Goal: Check status: Check status

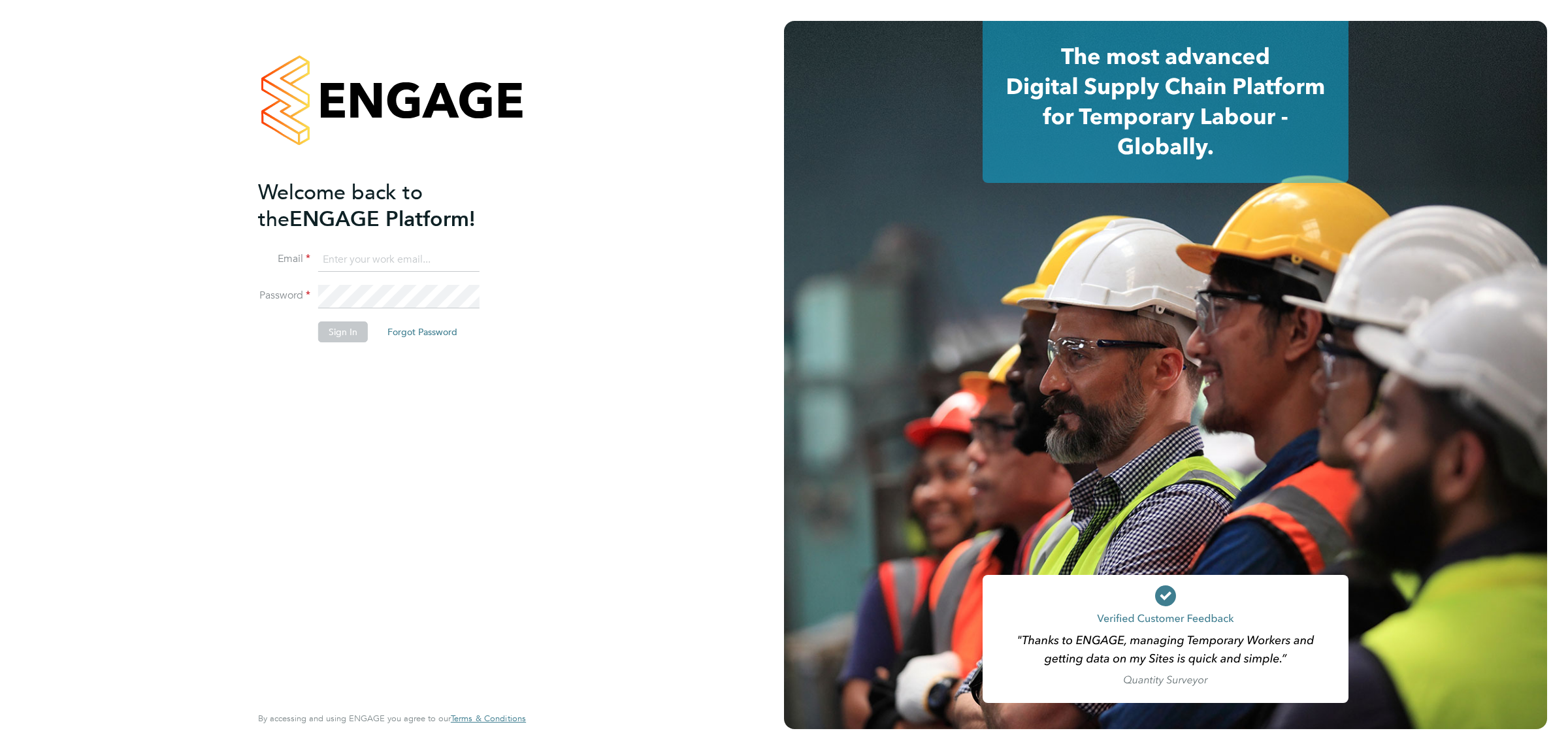
type input "[EMAIL_ADDRESS][DOMAIN_NAME]"
click at [334, 325] on button "Sign In" at bounding box center [343, 332] width 50 height 21
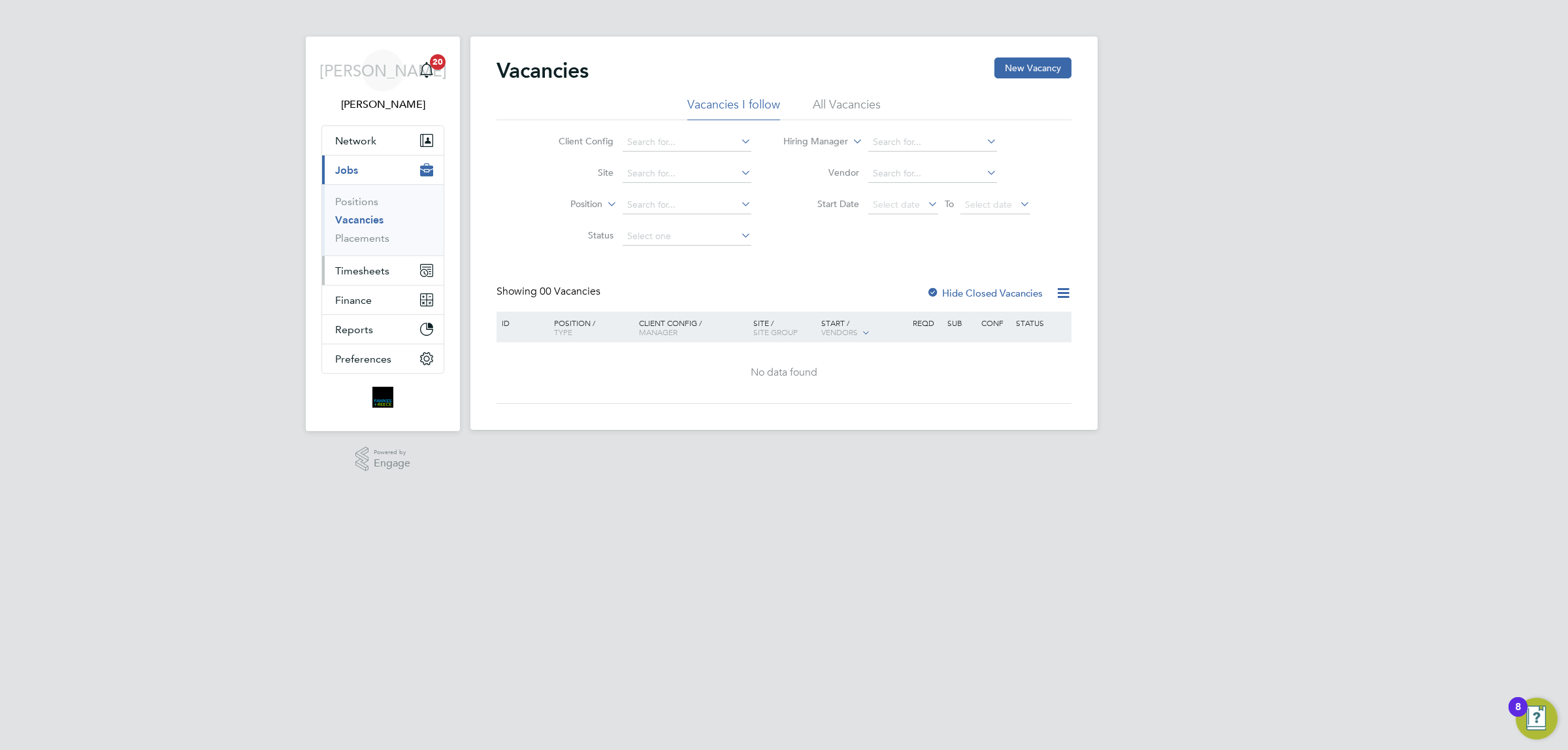
click at [387, 272] on span "Timesheets" at bounding box center [362, 271] width 54 height 12
click at [368, 230] on link "Timesheets" at bounding box center [362, 231] width 54 height 12
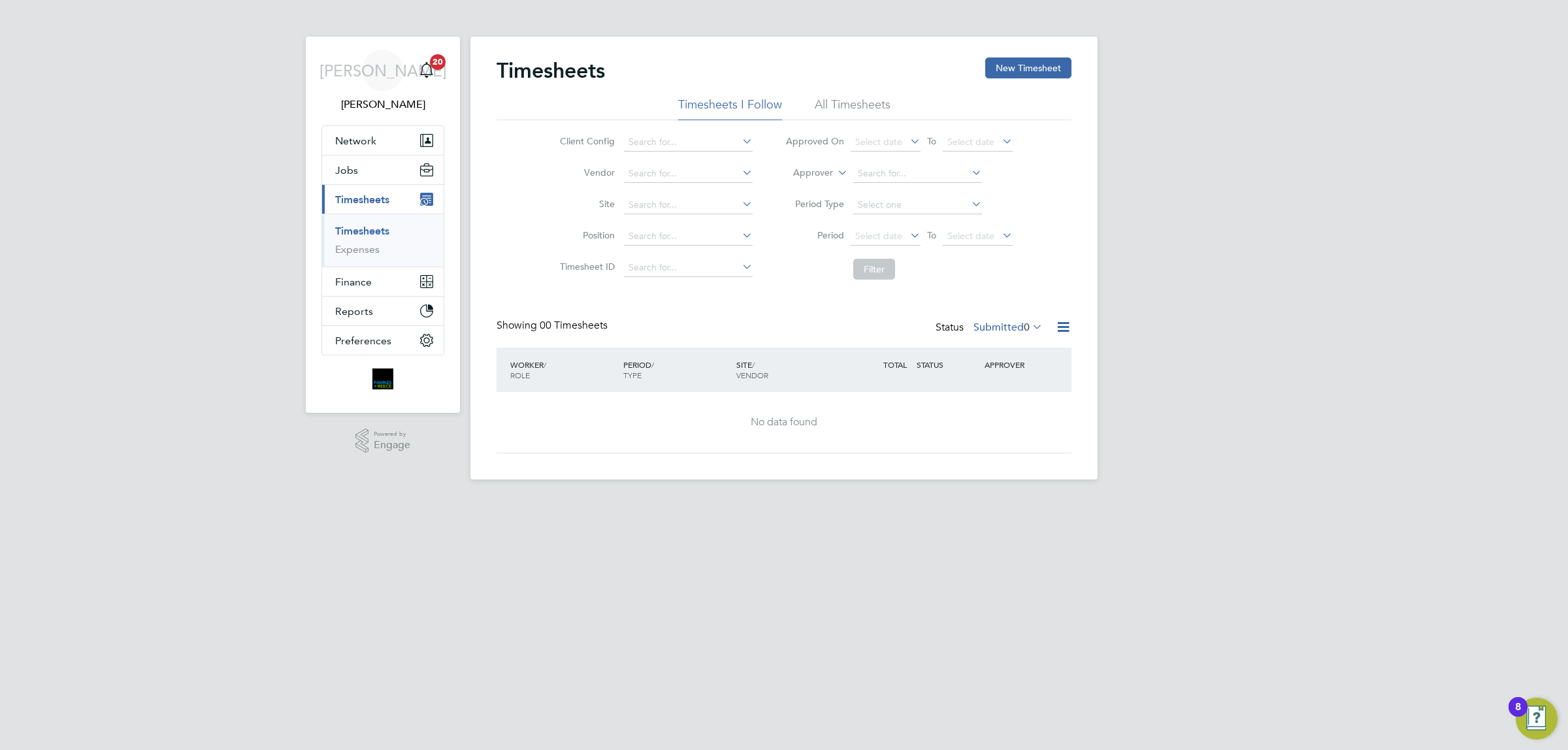
click at [863, 95] on div "Timesheets New Timesheet" at bounding box center [784, 77] width 575 height 39
click at [854, 98] on li "All Timesheets" at bounding box center [853, 109] width 76 height 23
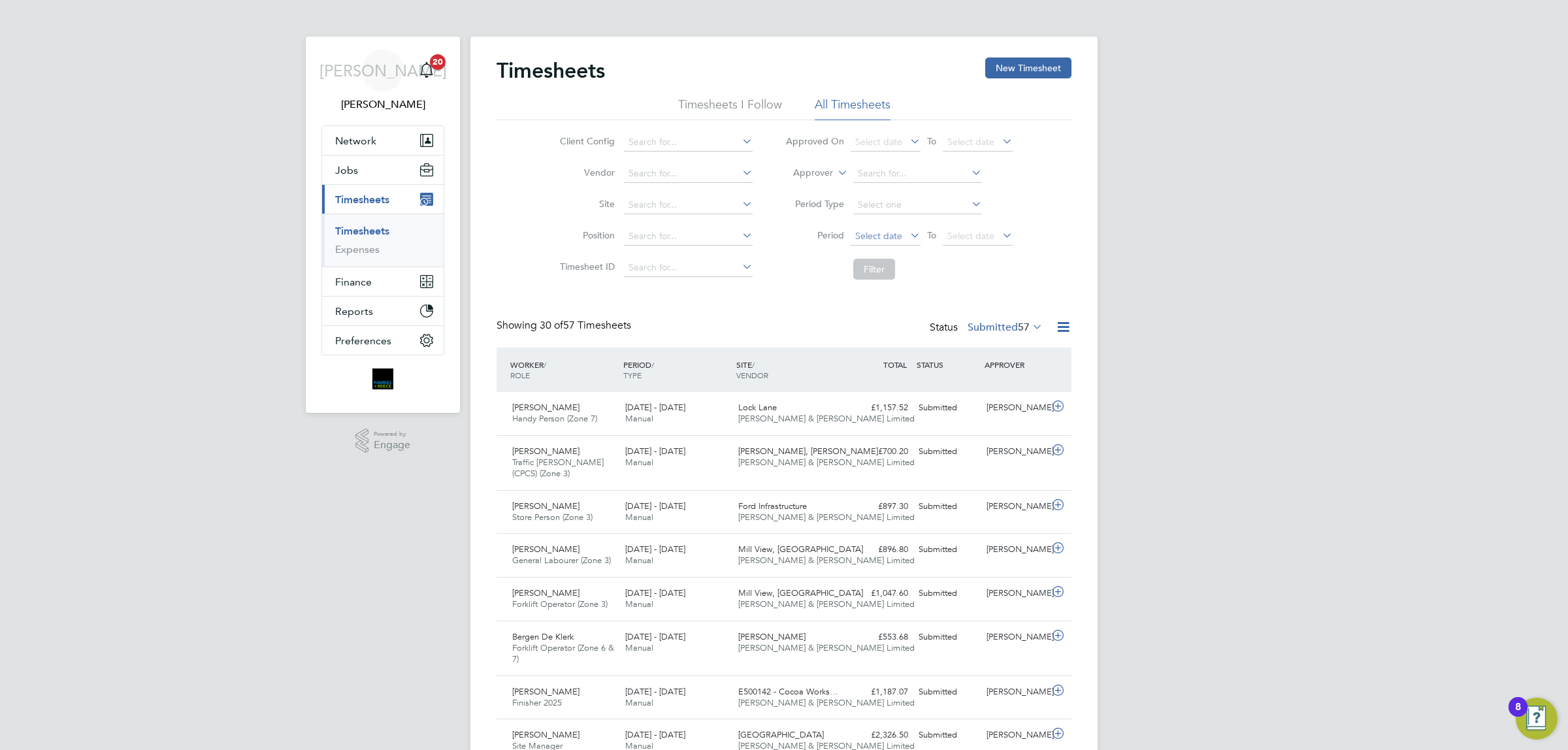
click at [883, 231] on span "Select date" at bounding box center [878, 236] width 47 height 12
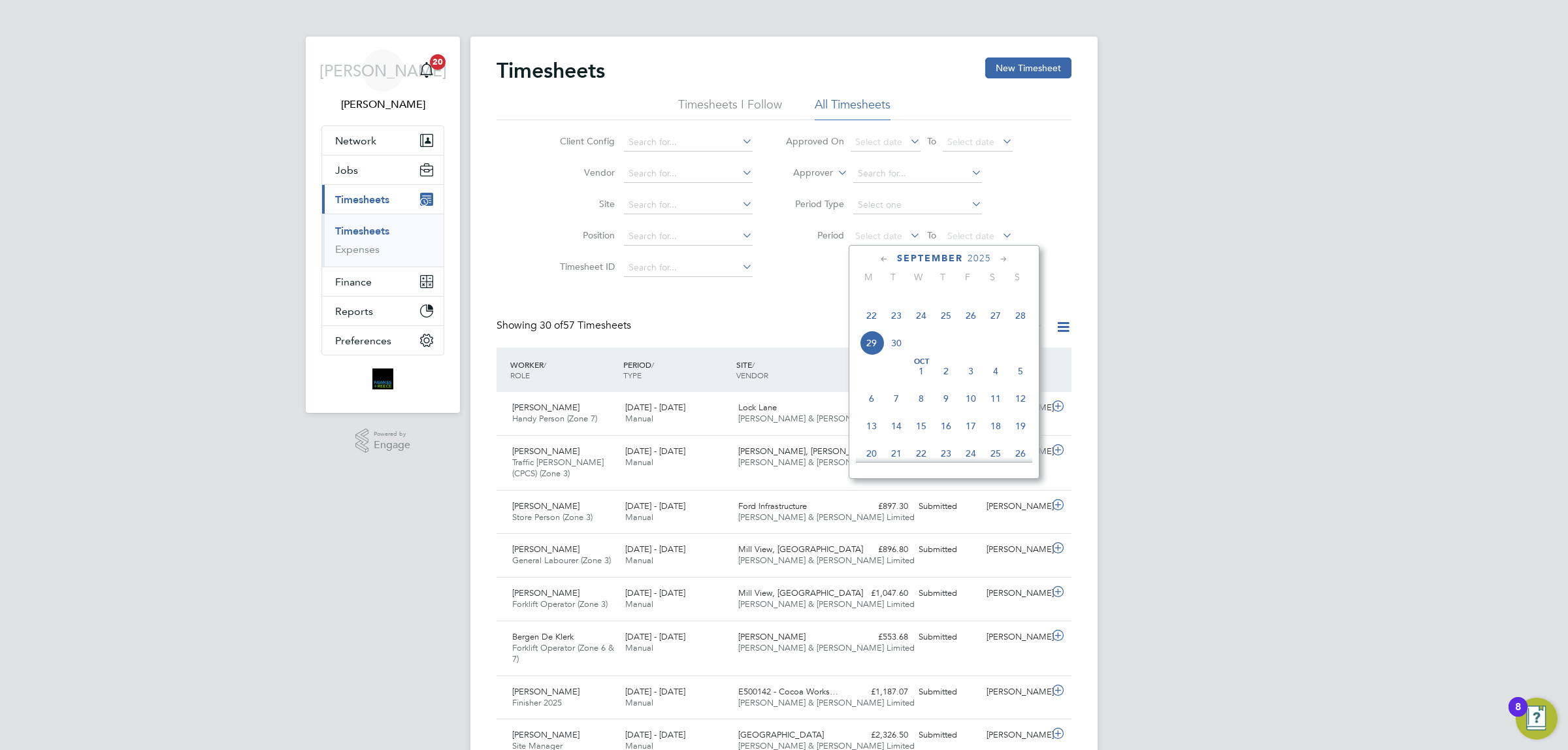
click at [867, 328] on span "22" at bounding box center [872, 316] width 25 height 25
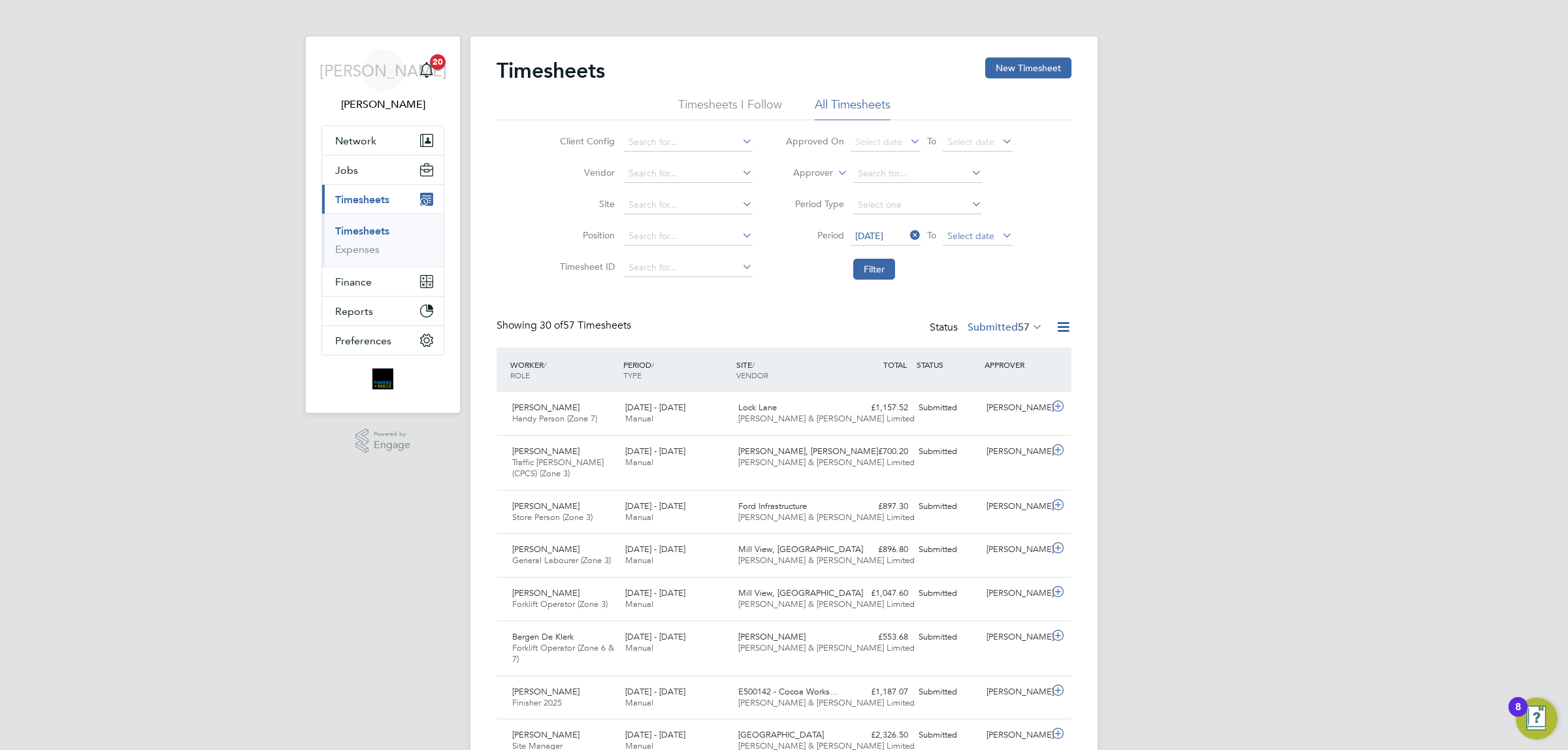
click at [960, 239] on span "Select date" at bounding box center [971, 236] width 47 height 12
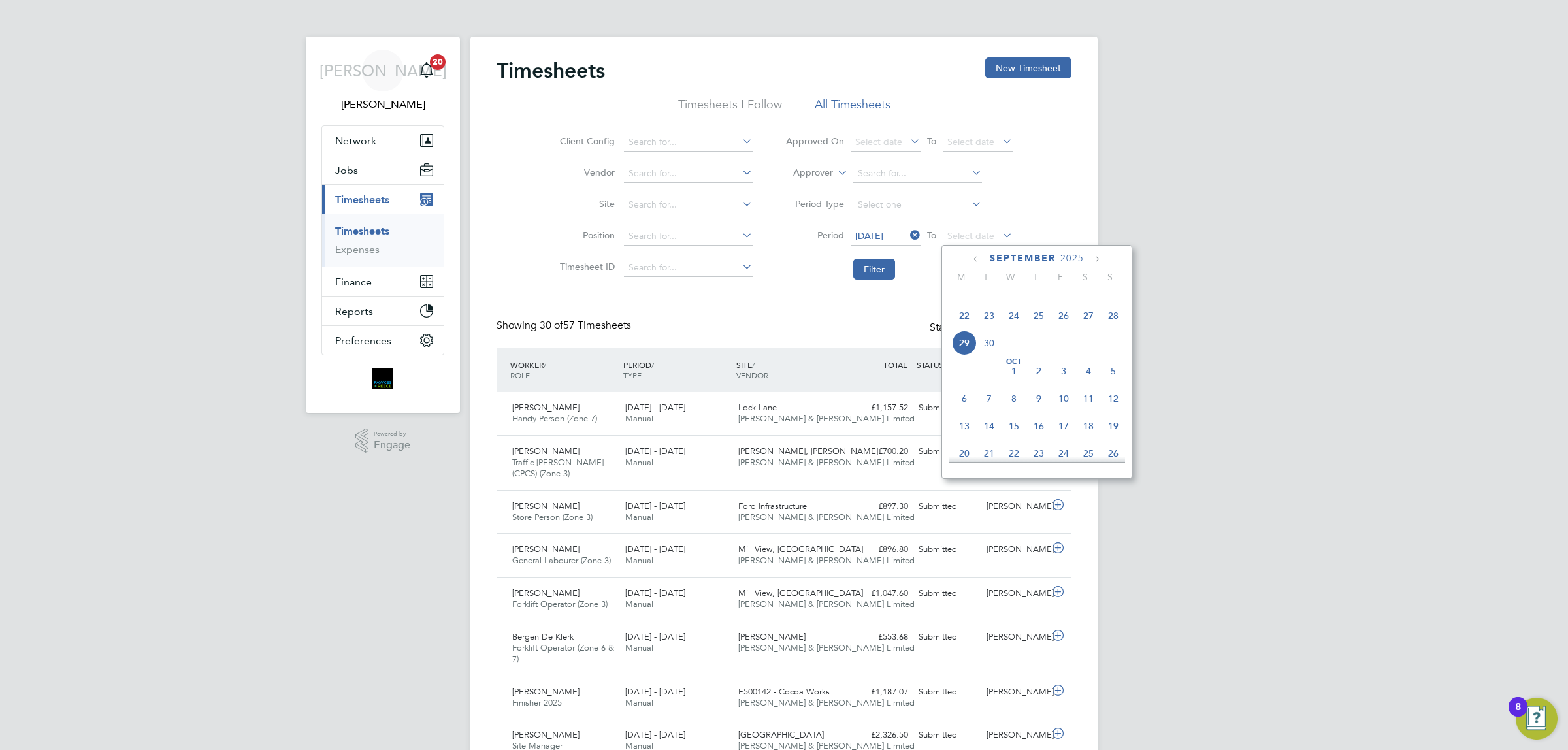
click at [1114, 328] on span "28" at bounding box center [1113, 316] width 25 height 25
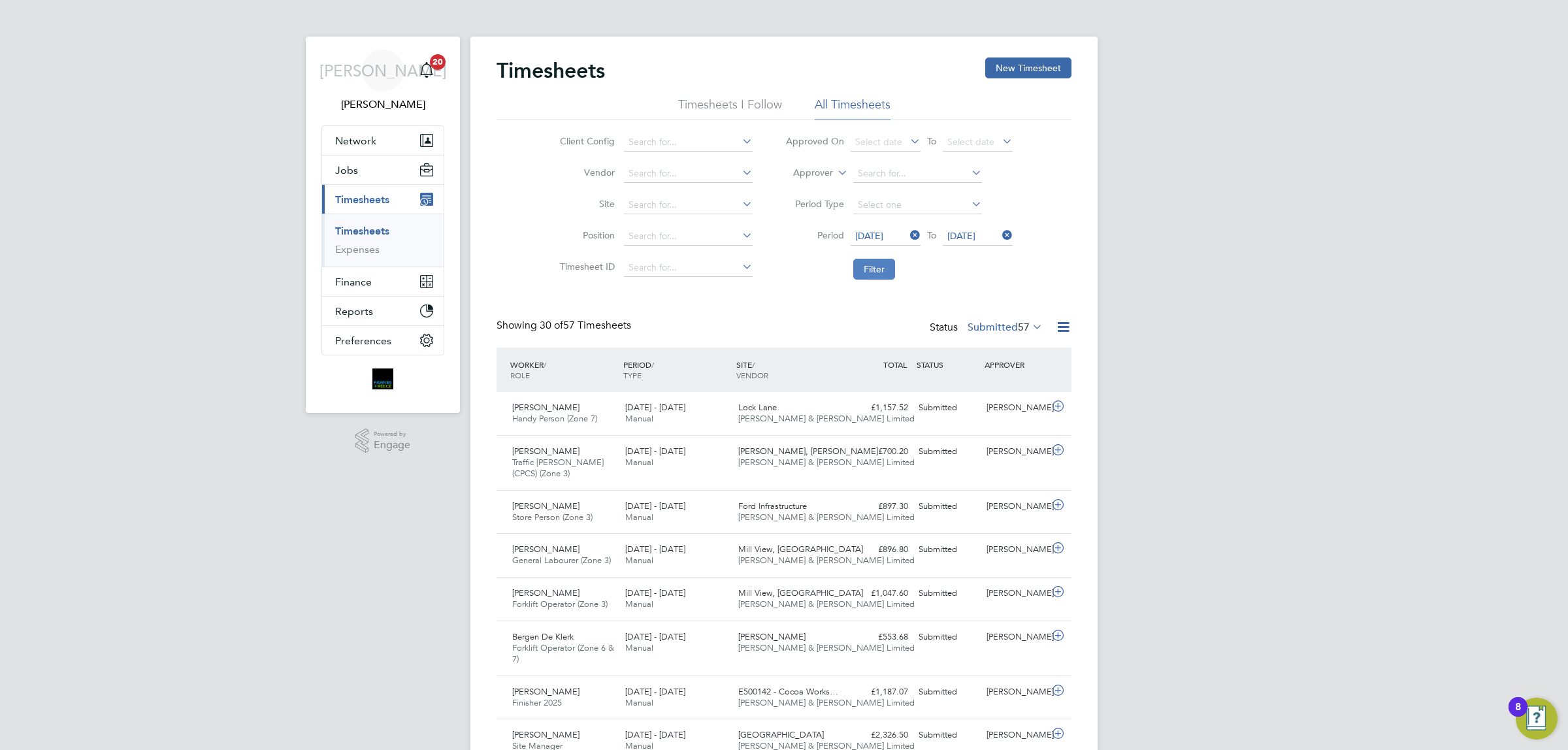
click at [869, 263] on button "Filter" at bounding box center [874, 269] width 42 height 21
click at [1001, 327] on label "Submitted 33" at bounding box center [1005, 328] width 75 height 13
click at [990, 409] on li "Approved" at bounding box center [998, 406] width 60 height 18
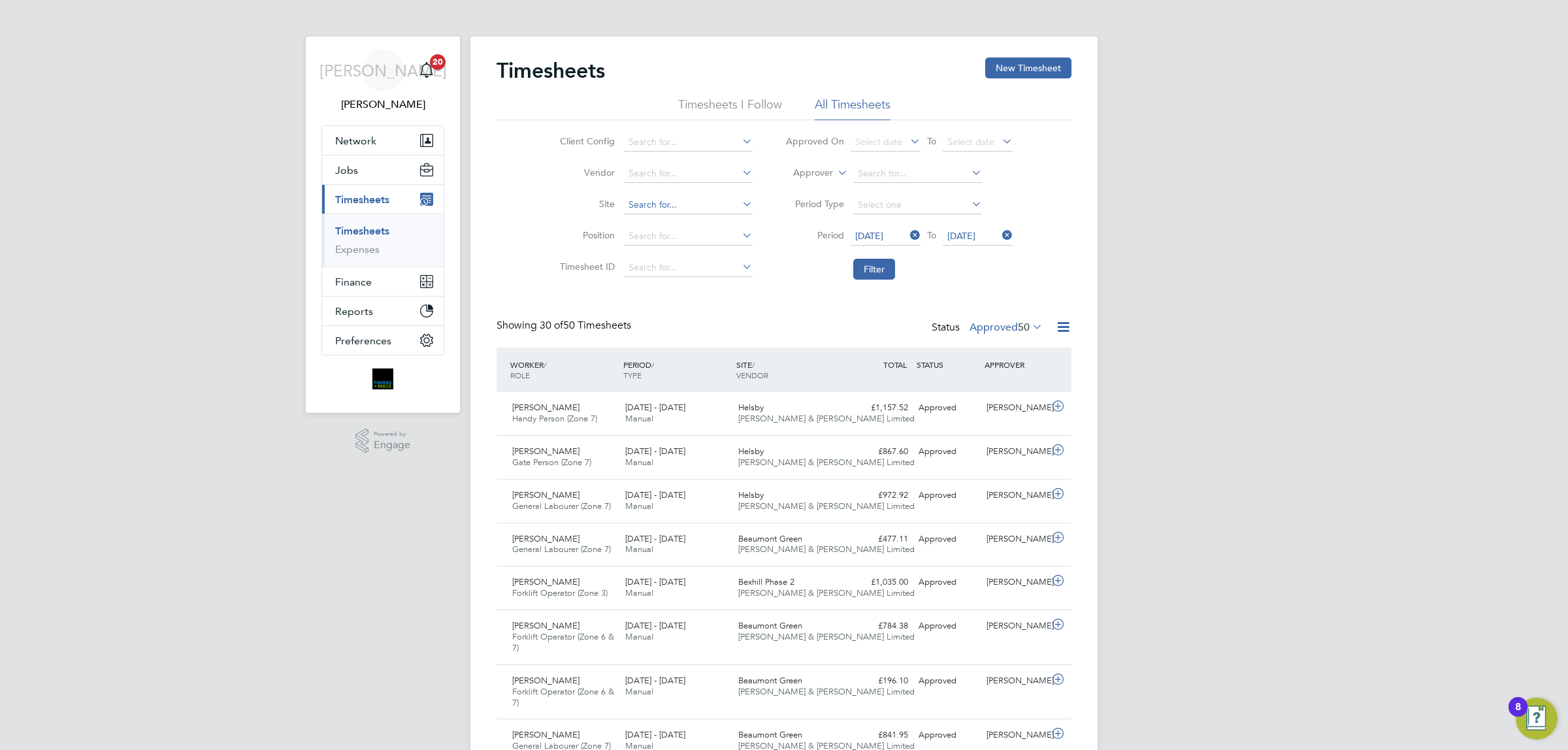
click at [653, 201] on input at bounding box center [688, 205] width 128 height 18
drag, startPoint x: 670, startPoint y: 239, endPoint x: 850, endPoint y: 246, distance: 180.1
click at [675, 239] on li "Bexhill Phase 2" at bounding box center [690, 240] width 135 height 18
type input "Bexhill Phase 2"
click at [866, 266] on button "Filter" at bounding box center [874, 269] width 42 height 21
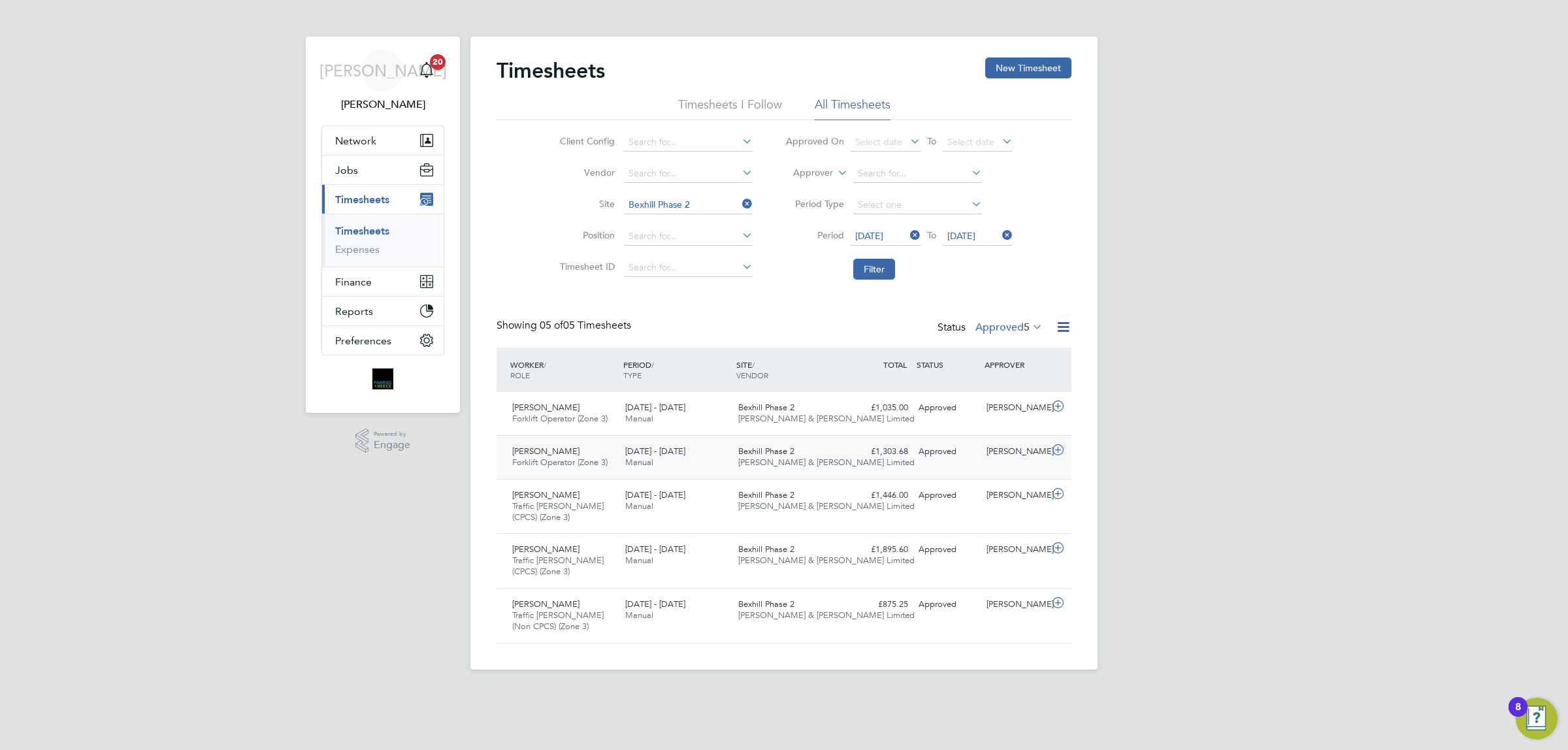
drag, startPoint x: 540, startPoint y: 418, endPoint x: 535, endPoint y: 436, distance: 18.7
click at [540, 418] on span "Forklift Operator (Zone 3)" at bounding box center [559, 418] width 96 height 11
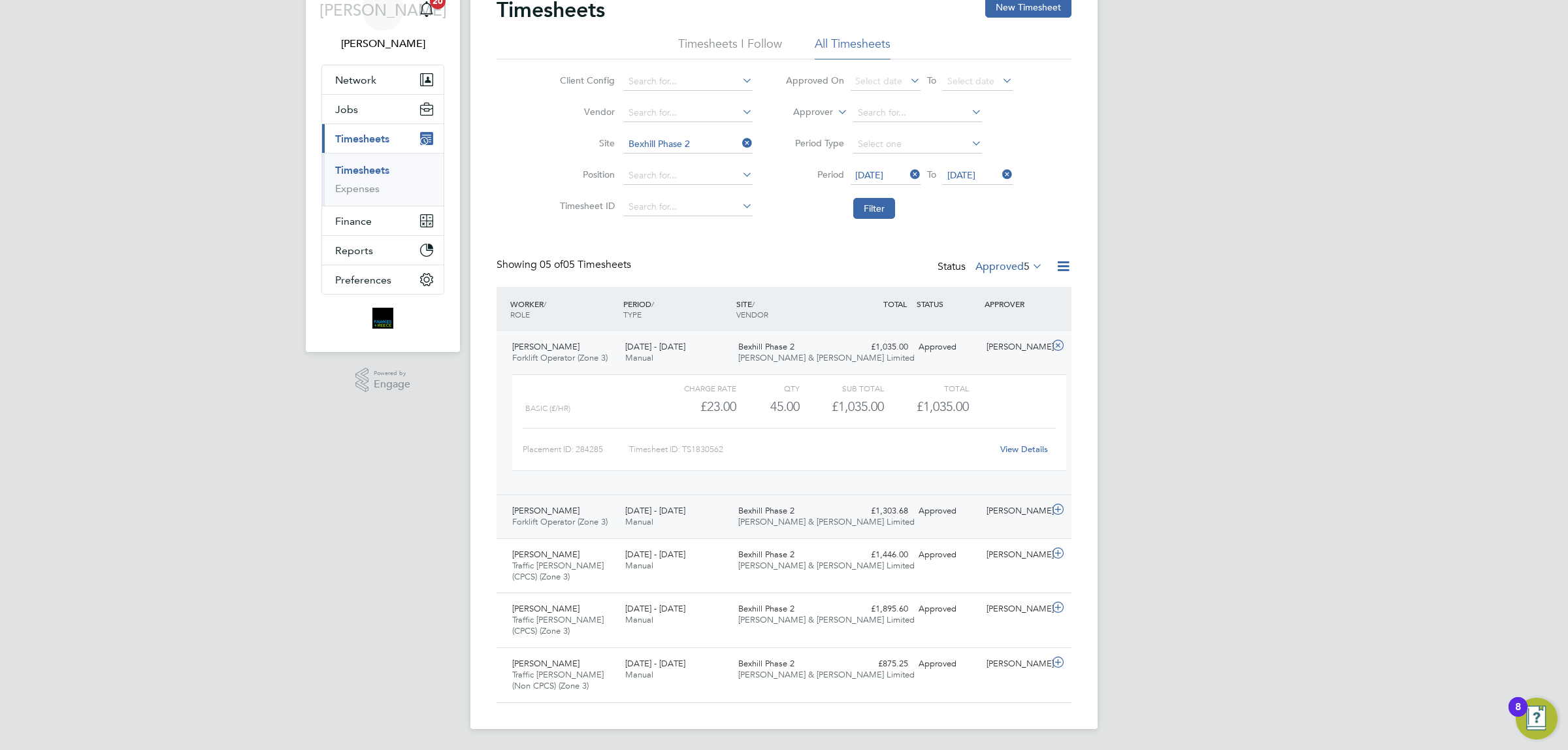
click at [572, 509] on div "Martin Wright Forklift Operator (Zone 3) 22 - 28 Sep 2025" at bounding box center [563, 517] width 113 height 33
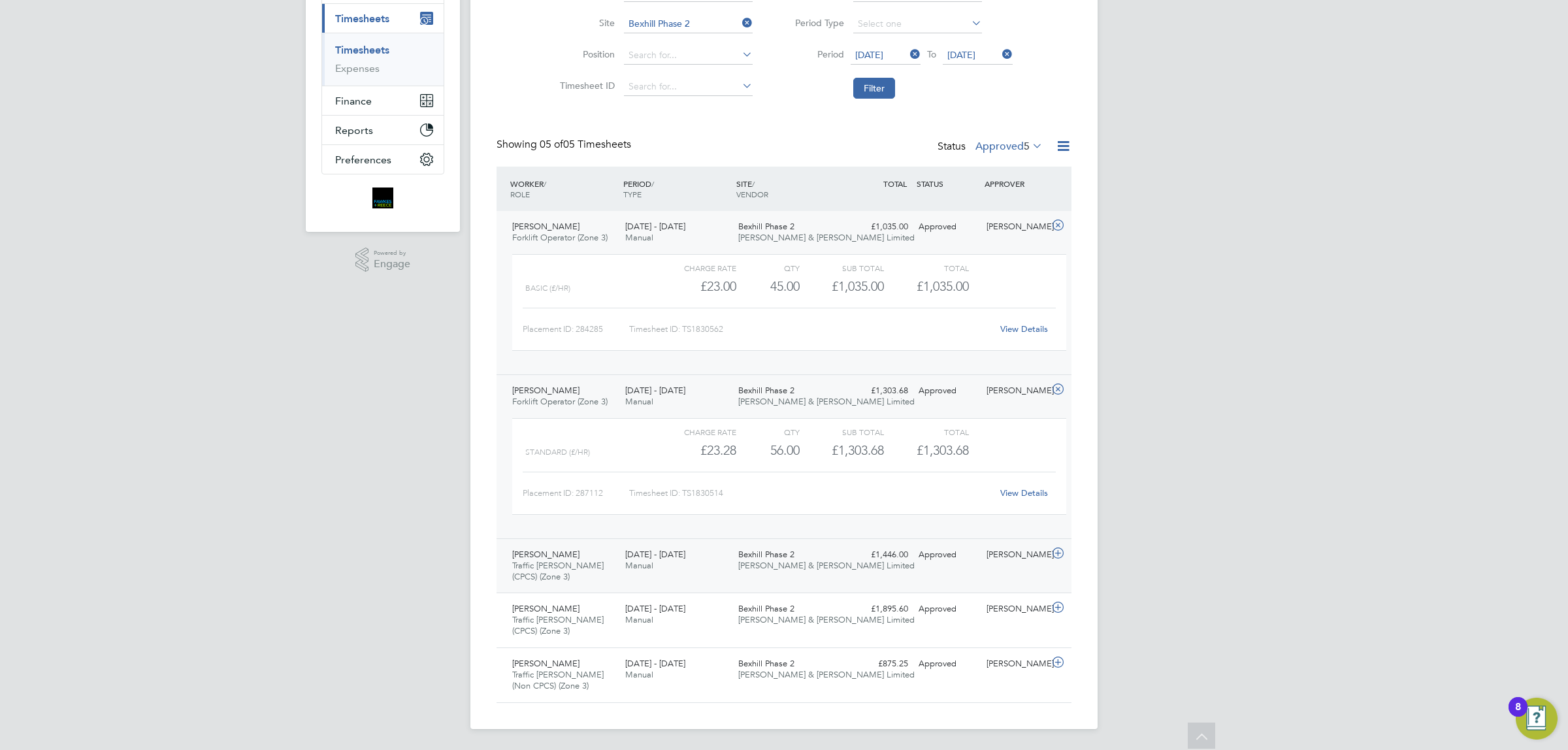
click at [549, 555] on span "Matt Newsom" at bounding box center [546, 554] width 67 height 11
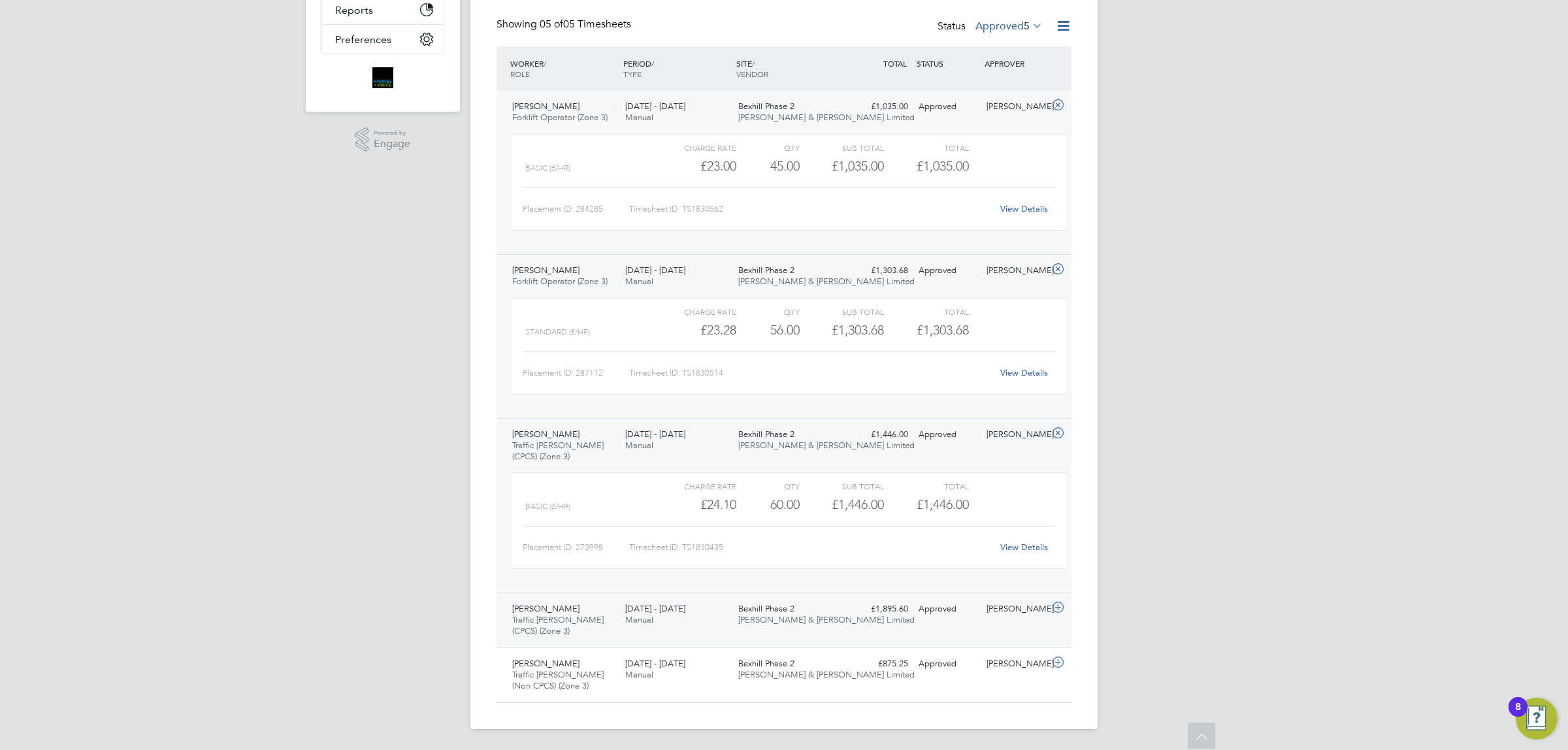
click at [577, 619] on span "Traffic Marshall (CPCS) (Zone 3)" at bounding box center [557, 625] width 91 height 22
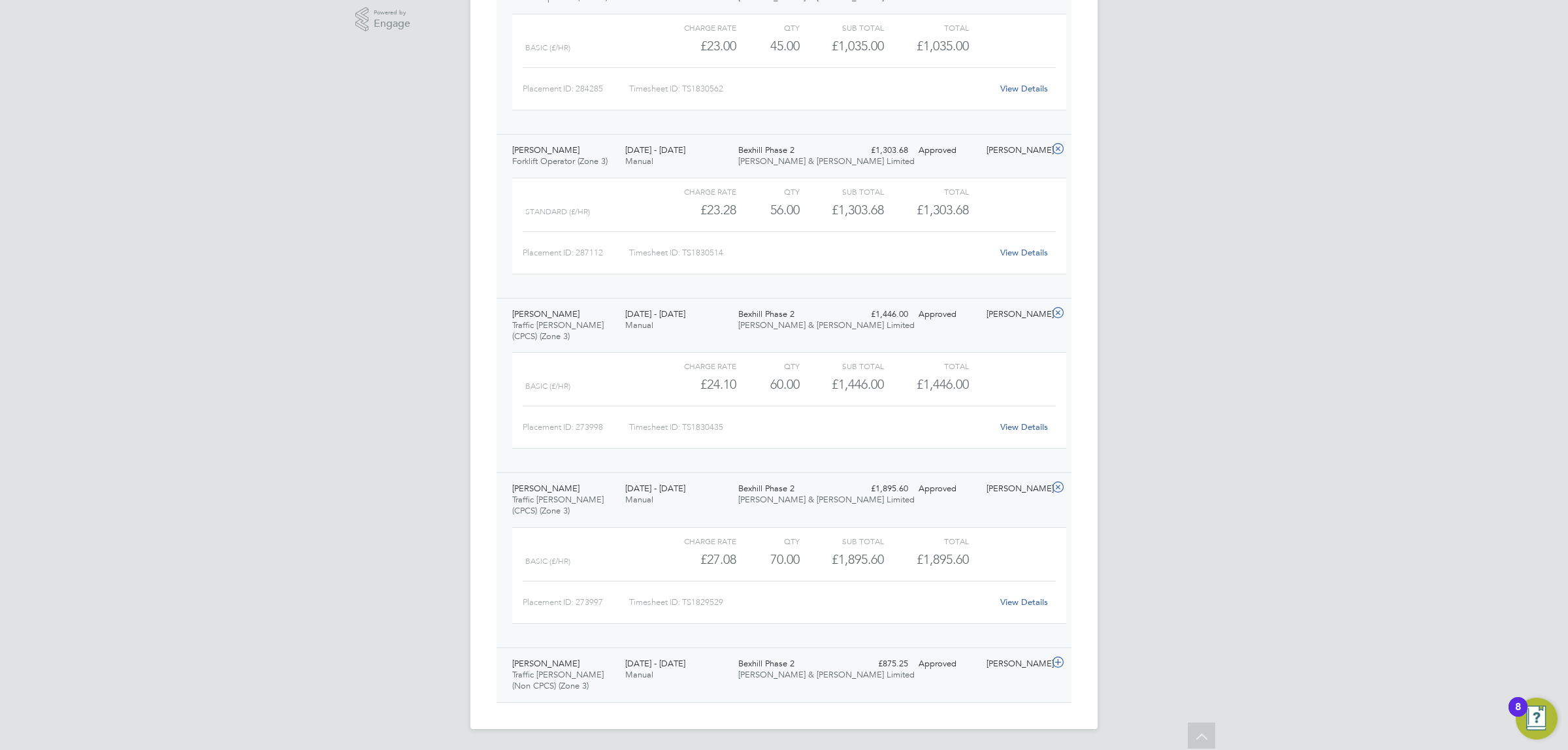
click at [540, 680] on span "Traffic Marshall (Non CPCS) (Zone 3)" at bounding box center [557, 680] width 91 height 22
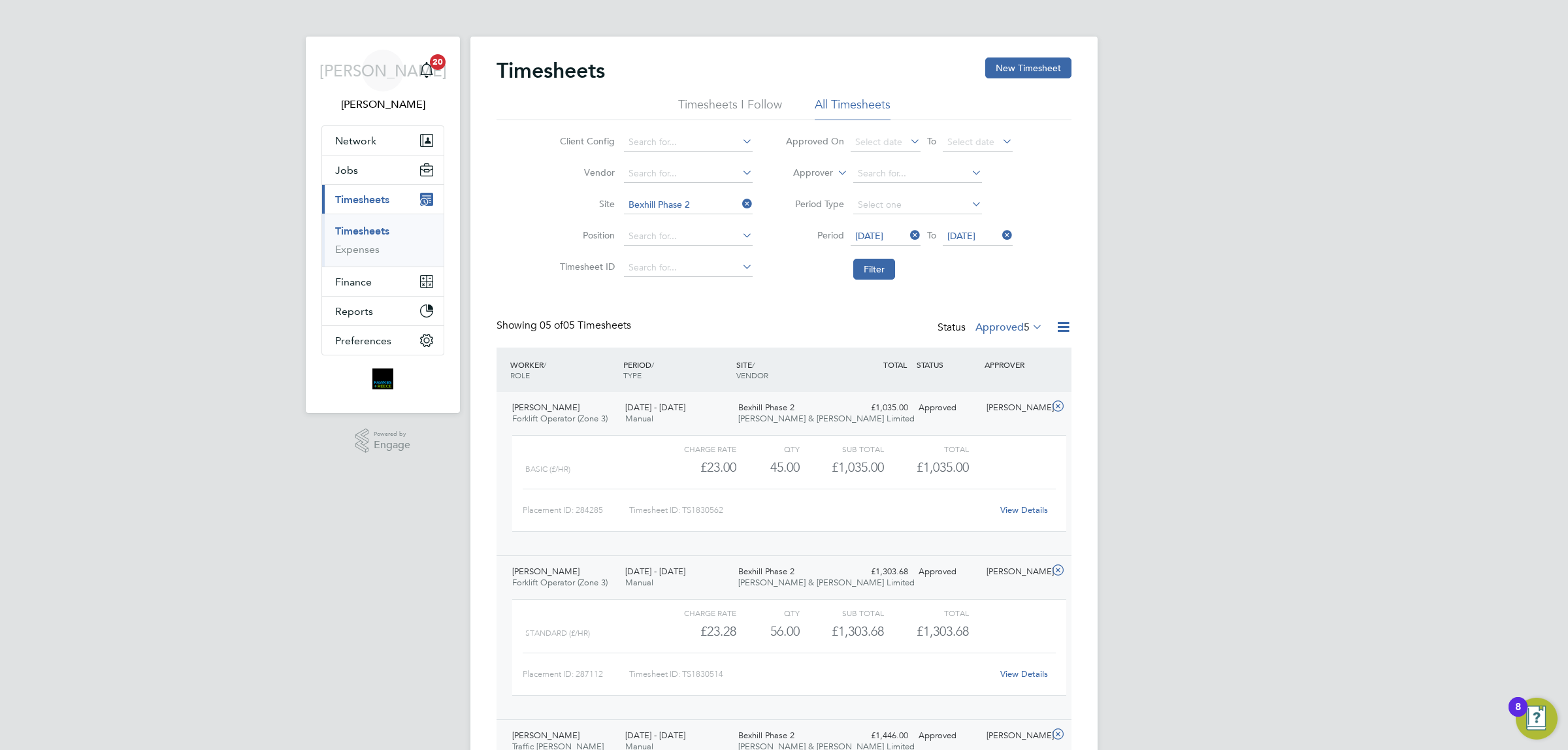
click at [592, 420] on span "Forklift Operator (Zone 3)" at bounding box center [559, 418] width 96 height 11
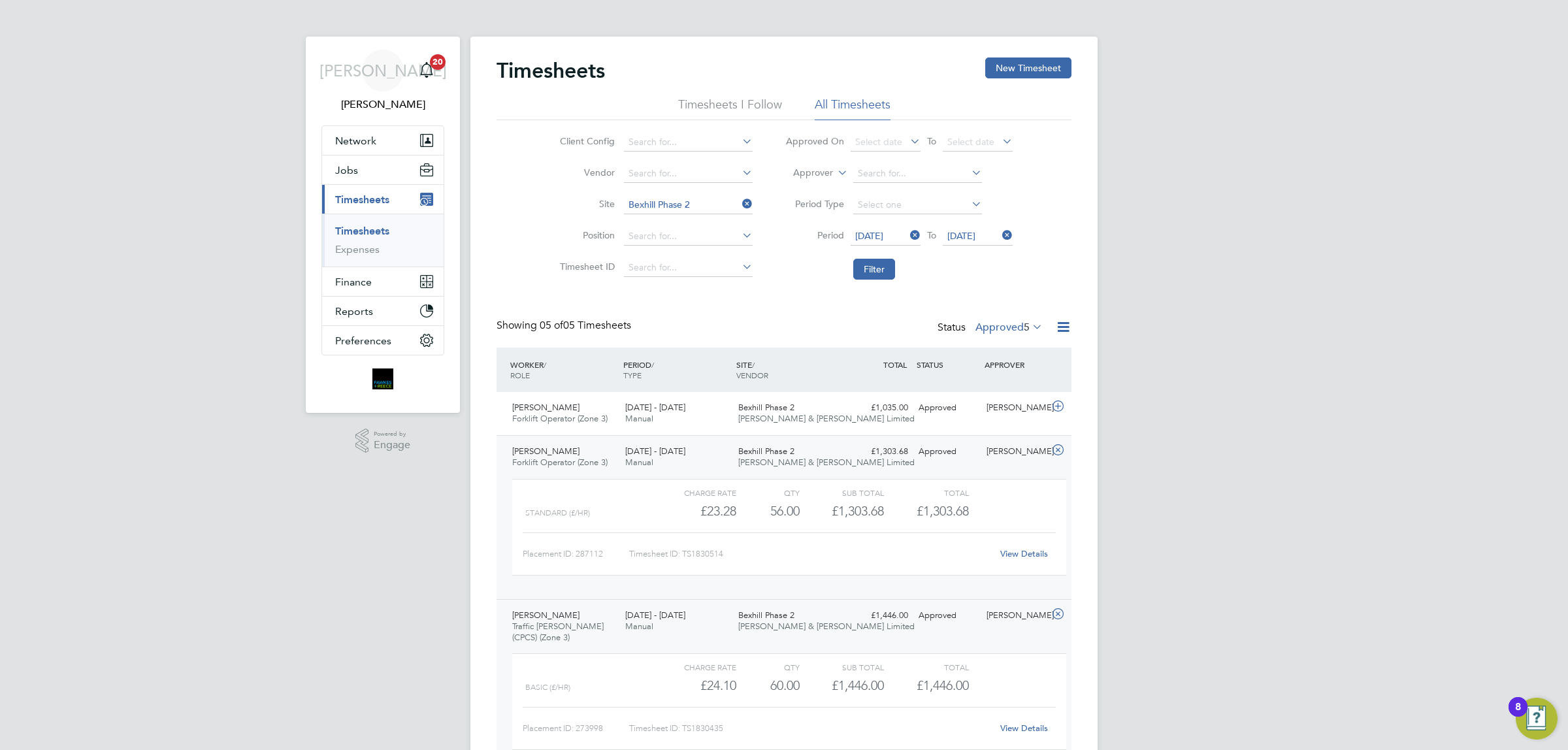
drag, startPoint x: 674, startPoint y: 460, endPoint x: 694, endPoint y: 453, distance: 21.2
click at [674, 460] on div "22 - 28 Sep 2025 Manual" at bounding box center [676, 457] width 113 height 33
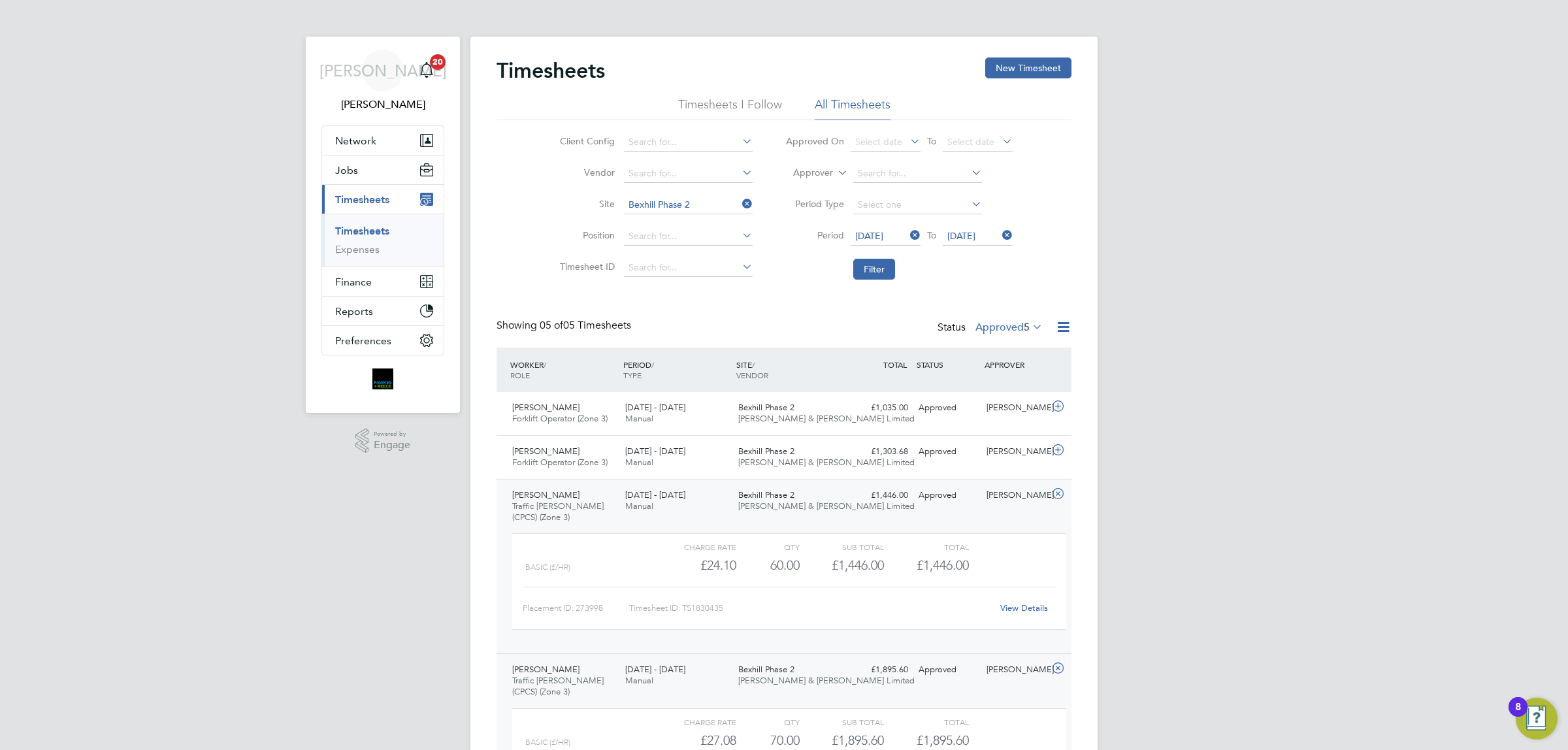
click at [683, 500] on span "22 - 28 Sep 2025" at bounding box center [655, 495] width 60 height 11
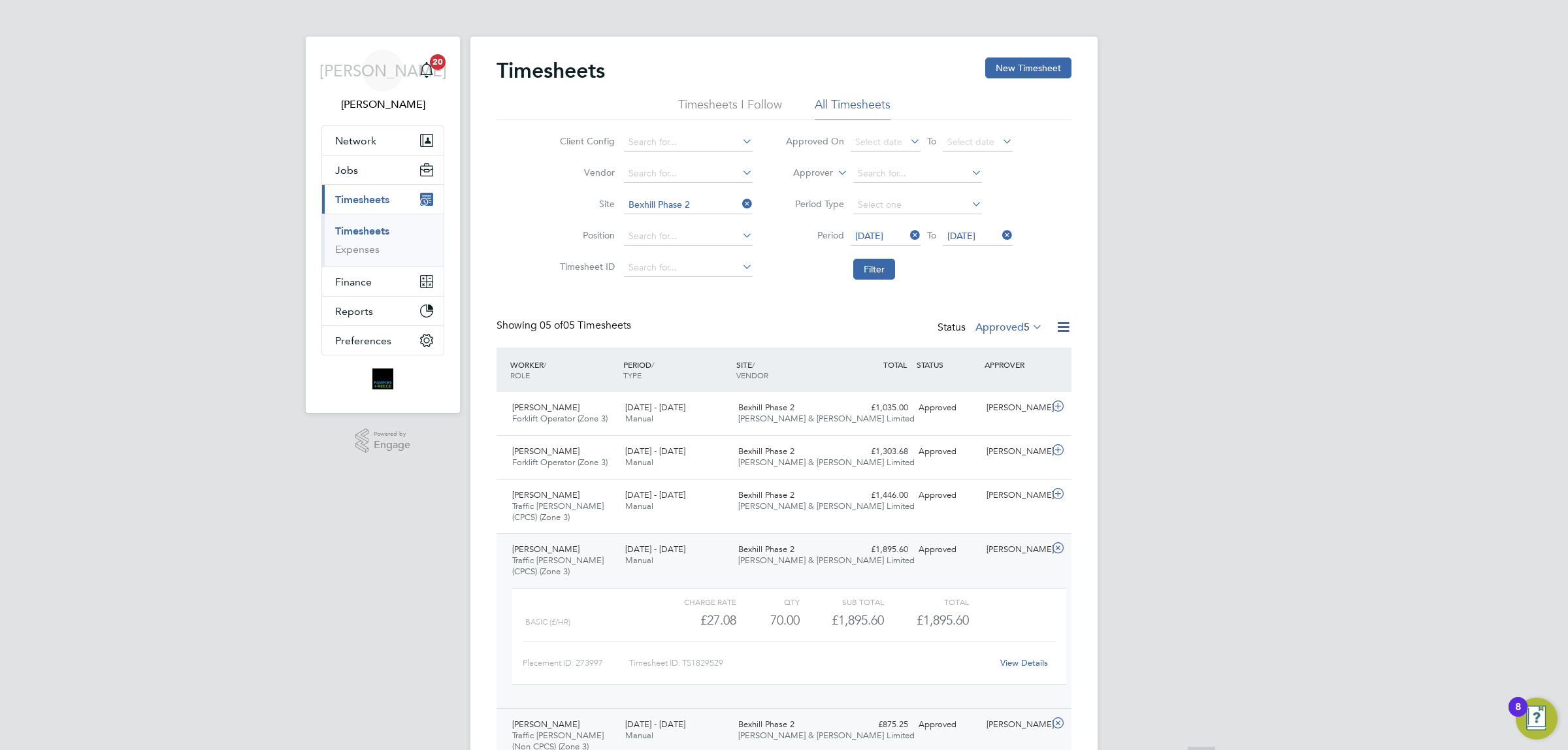
scroll to position [163, 0]
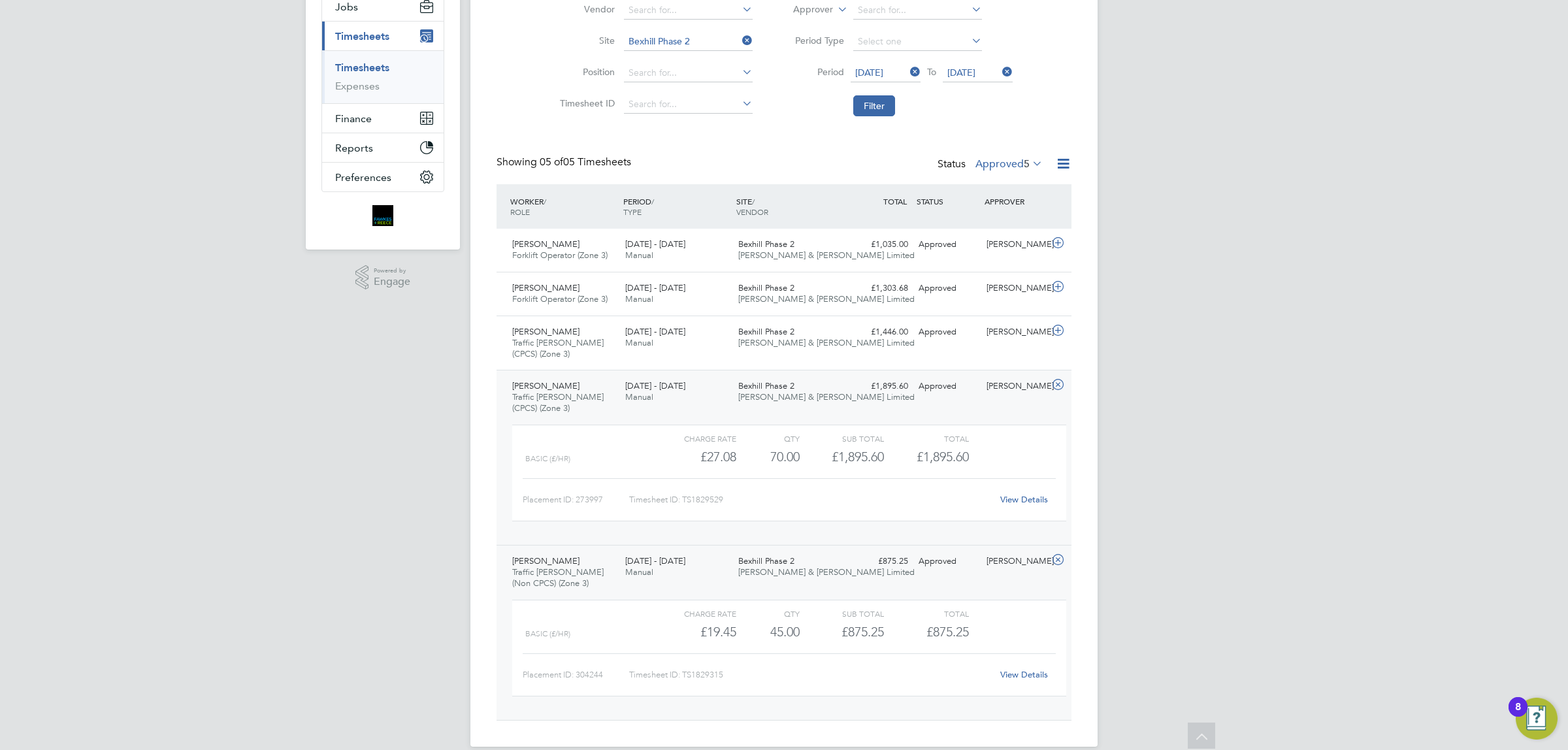
drag, startPoint x: 225, startPoint y: 530, endPoint x: 220, endPoint y: 525, distance: 7.1
click at [225, 530] on div "JA Jordan Alaezihe Notifications 20 Applications: Network Team Members Business…" at bounding box center [784, 302] width 1568 height 931
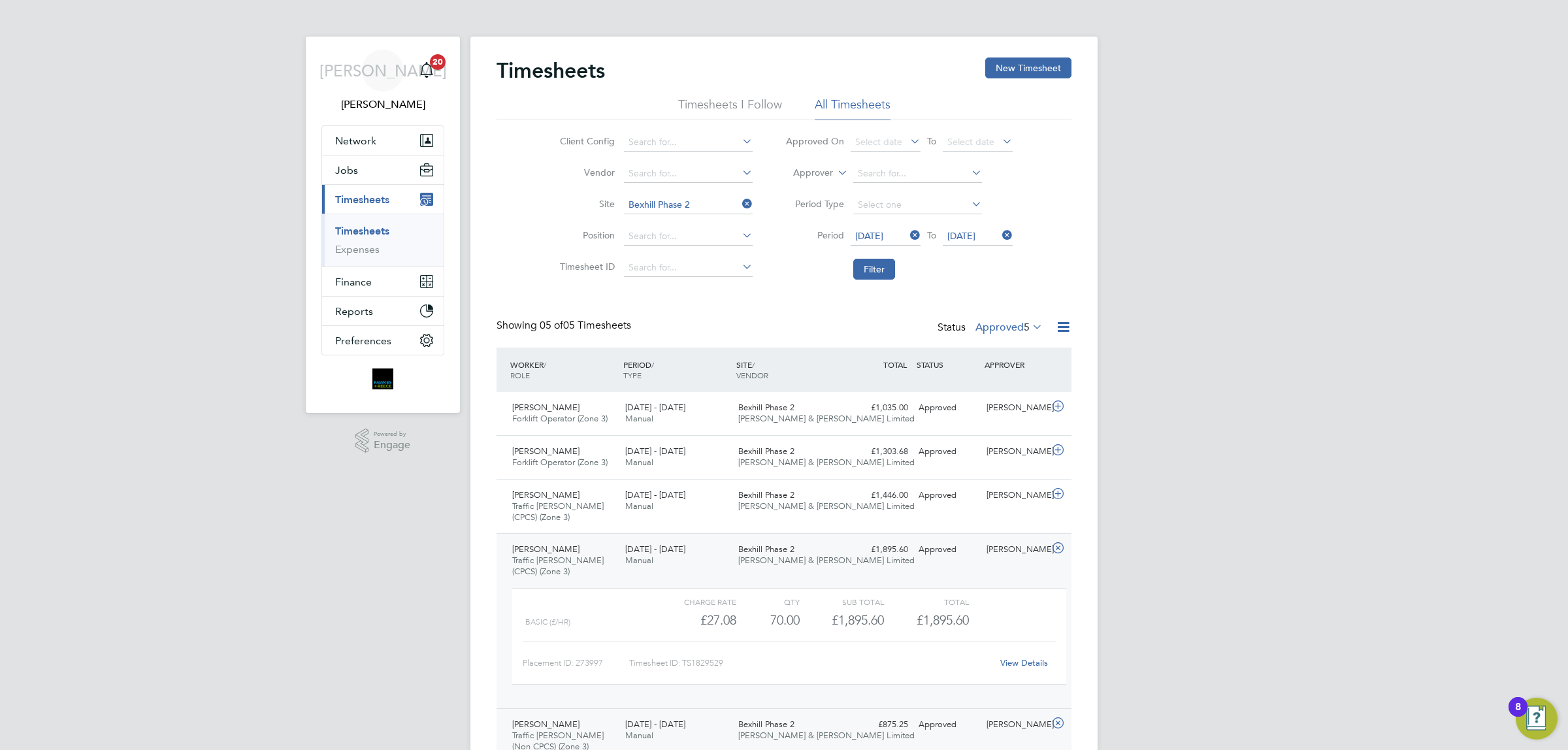
click at [740, 200] on icon at bounding box center [740, 204] width 0 height 18
click at [880, 263] on button "Filter" at bounding box center [874, 269] width 42 height 21
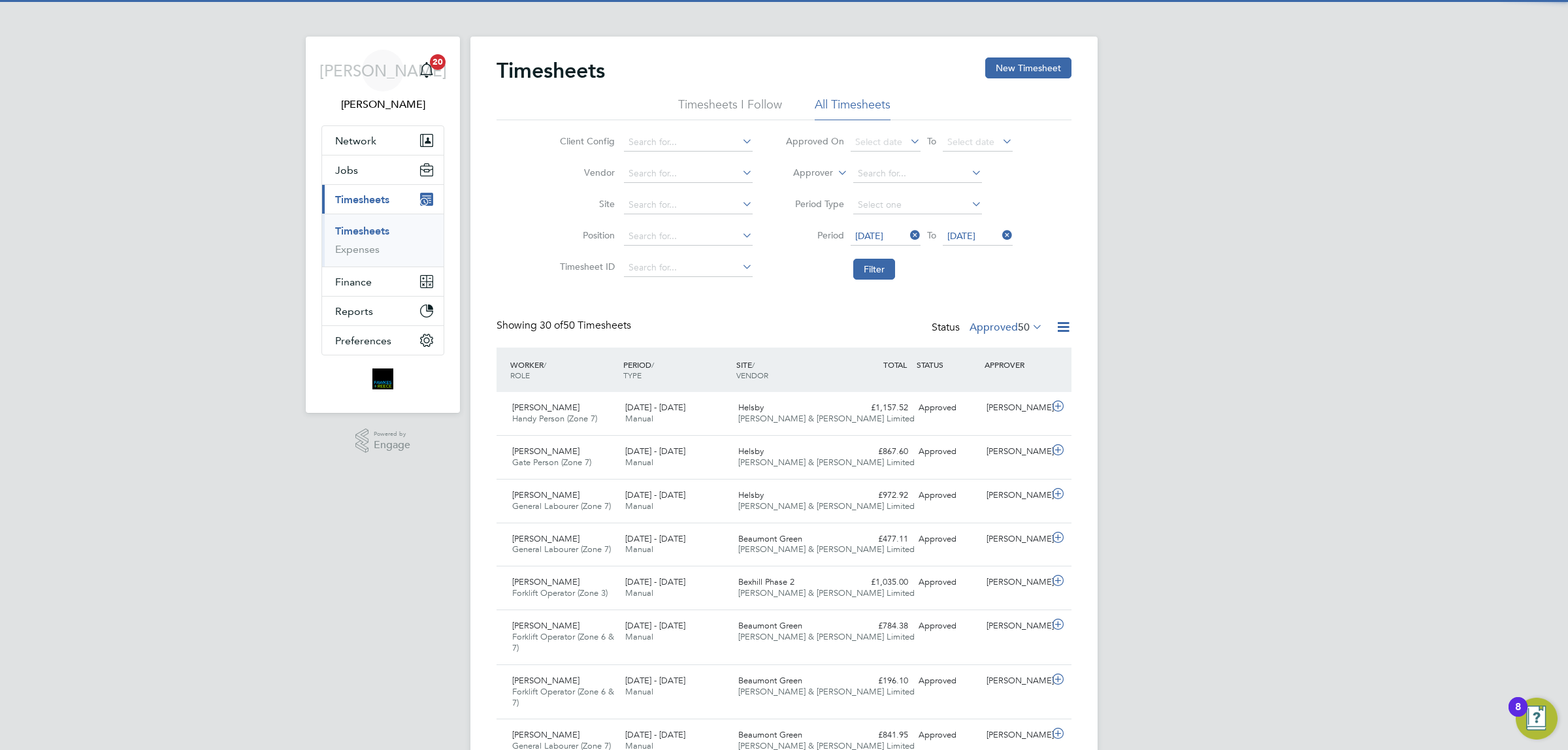
scroll to position [33, 113]
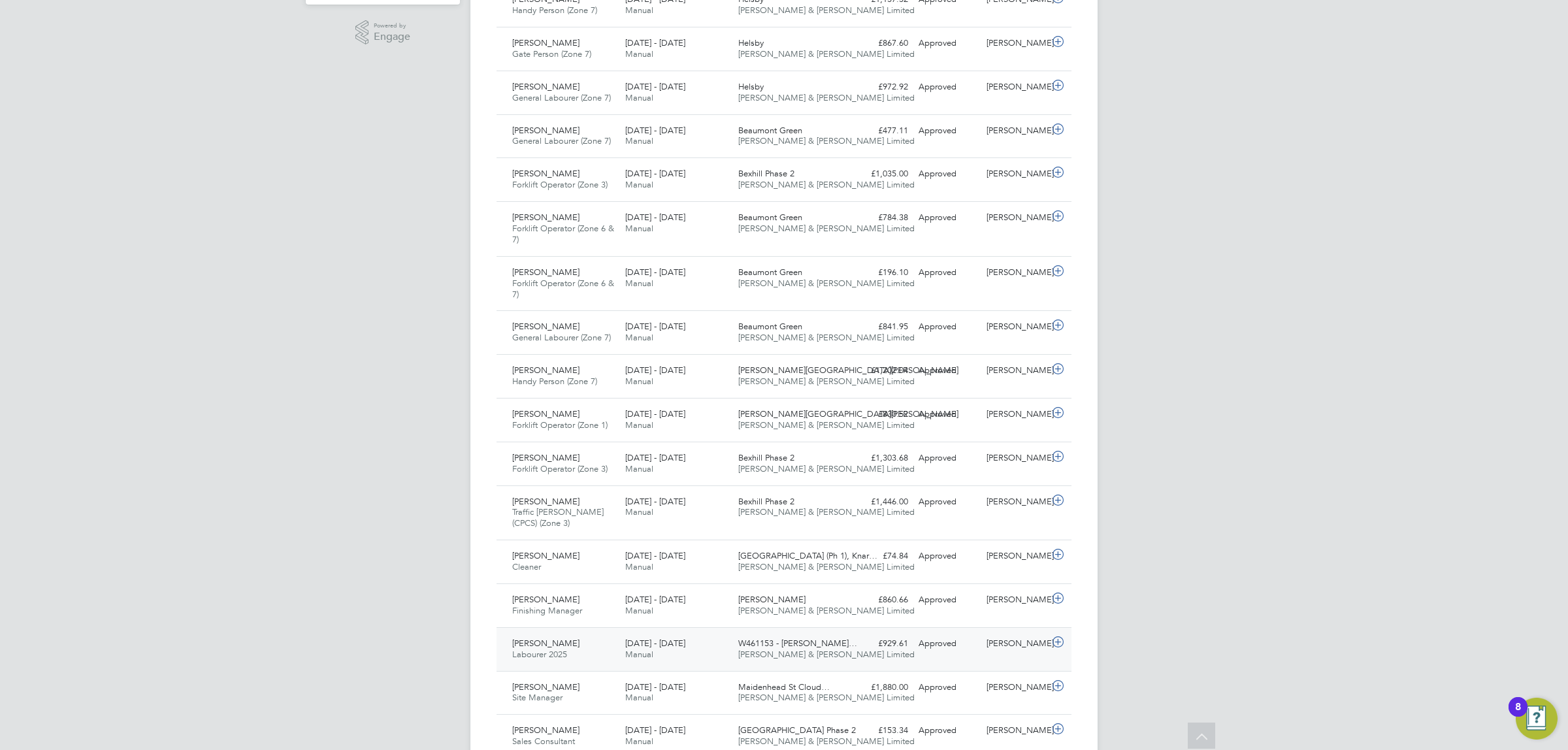
click at [766, 642] on span "W461153 - Drummond…" at bounding box center [797, 643] width 119 height 11
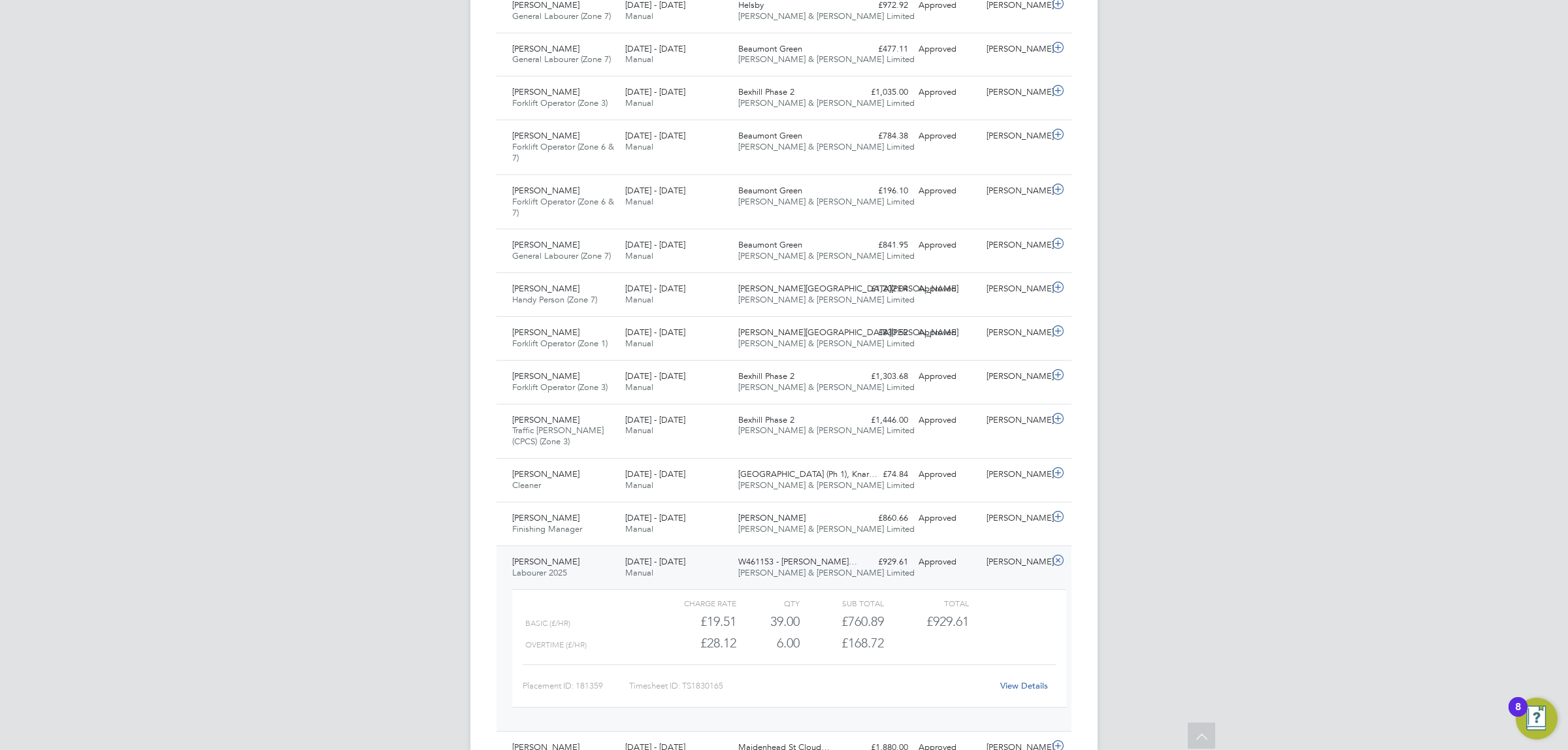
click at [613, 564] on div "Thomas White Labourer 2025 20 - 26 Sep 2025" at bounding box center [563, 568] width 113 height 33
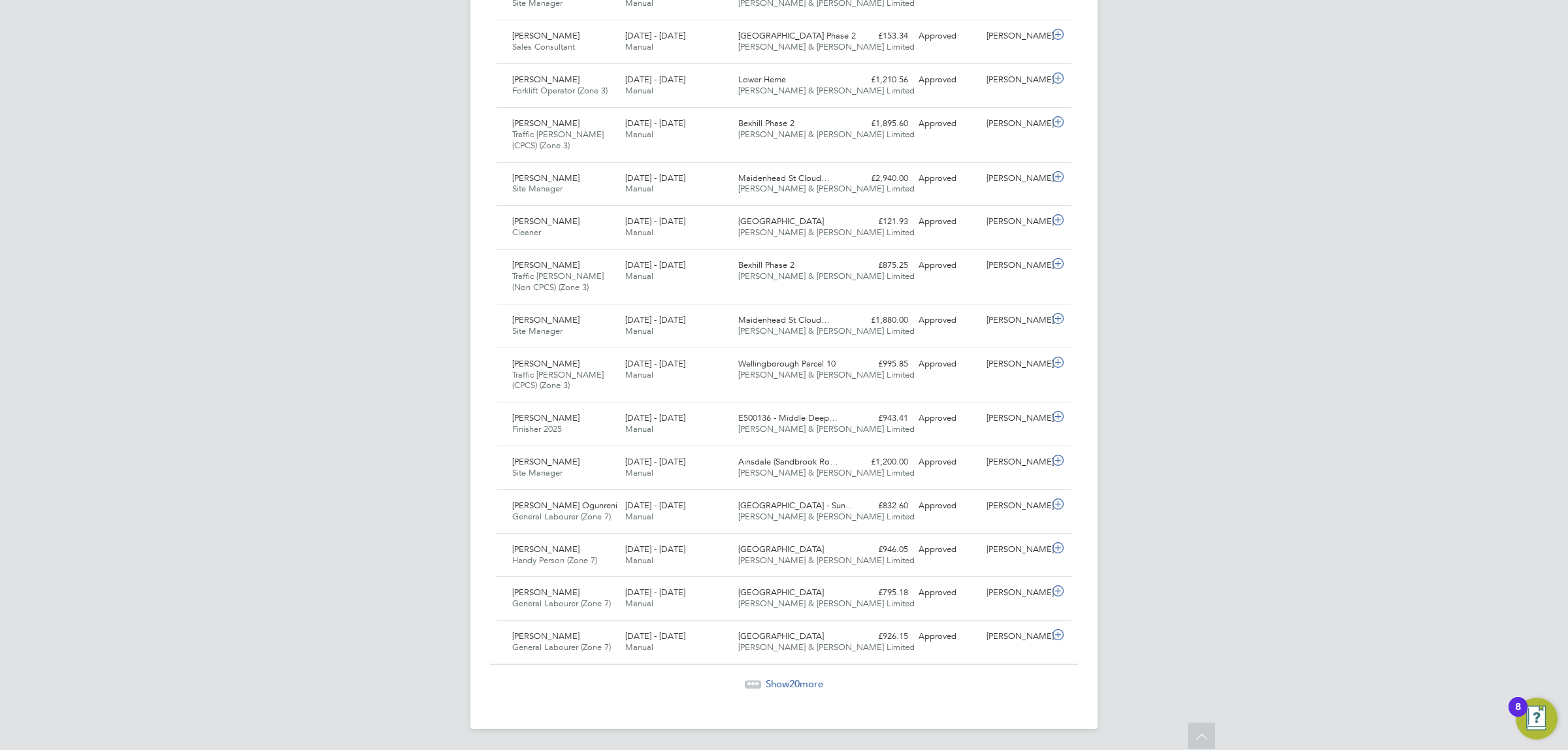
click at [769, 690] on div "Show 20 more" at bounding box center [784, 684] width 588 height 13
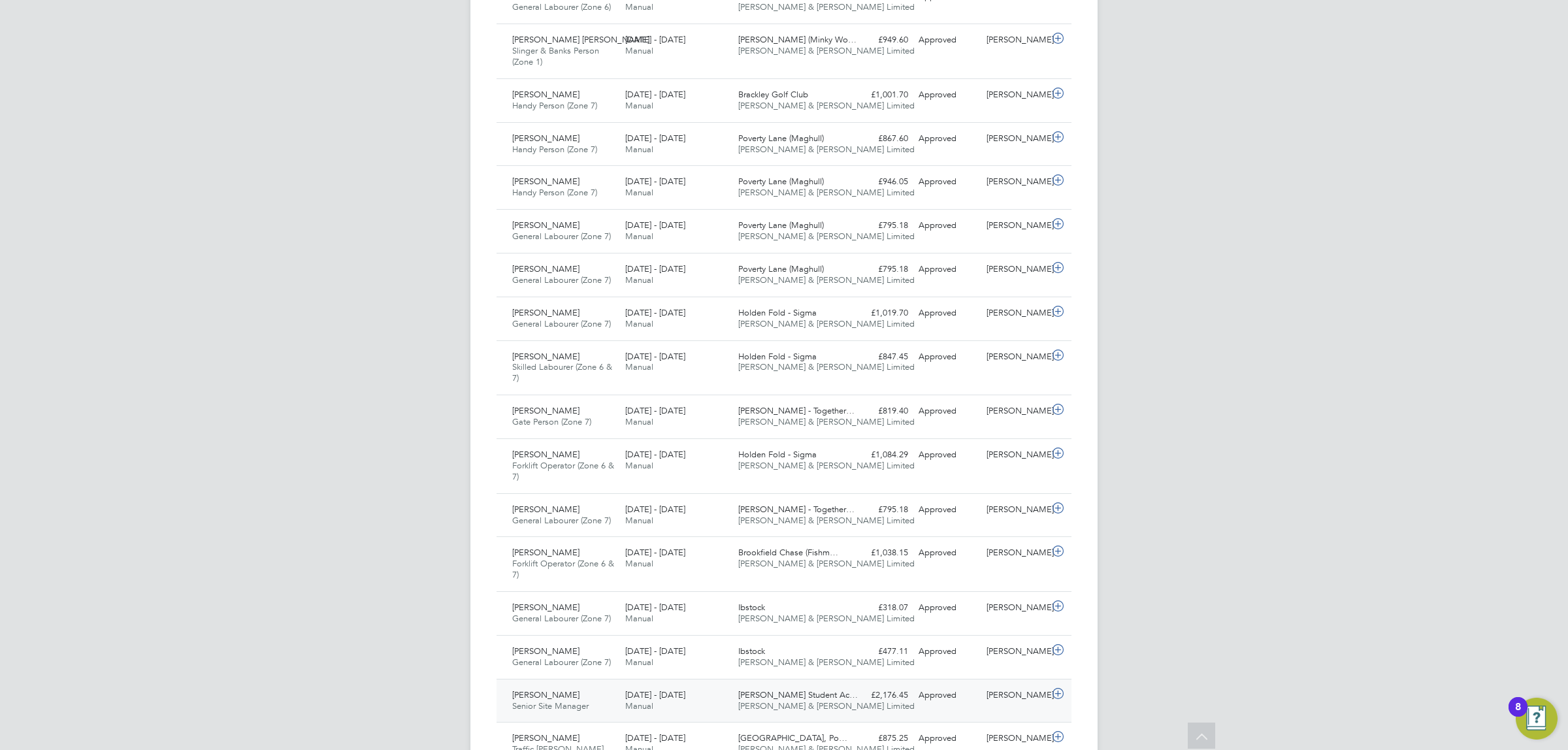
click at [595, 703] on div "Claudiu Tomozei Senior Site Manager 20 - 26 Sep 2025" at bounding box center [563, 701] width 113 height 33
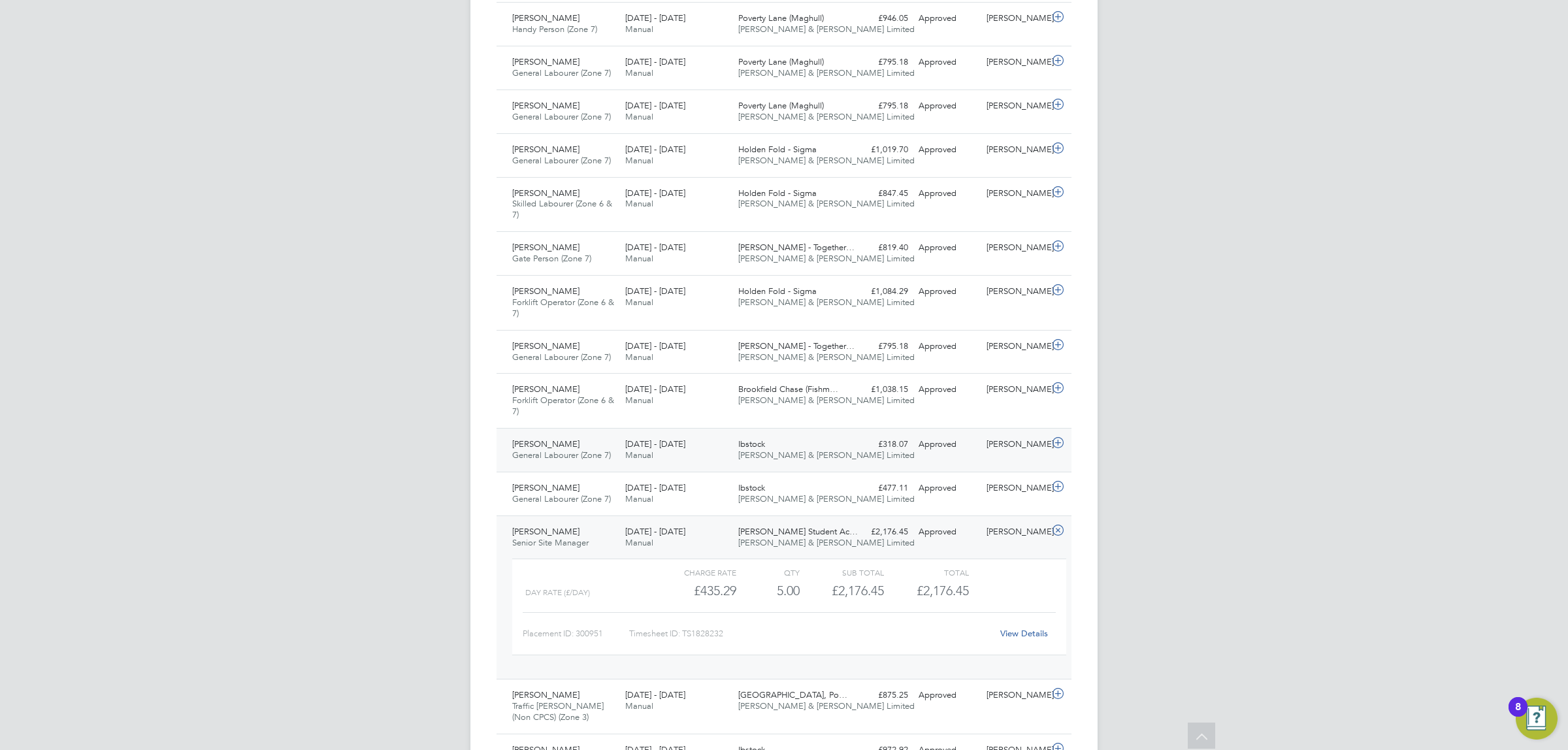
scroll to position [2131, 0]
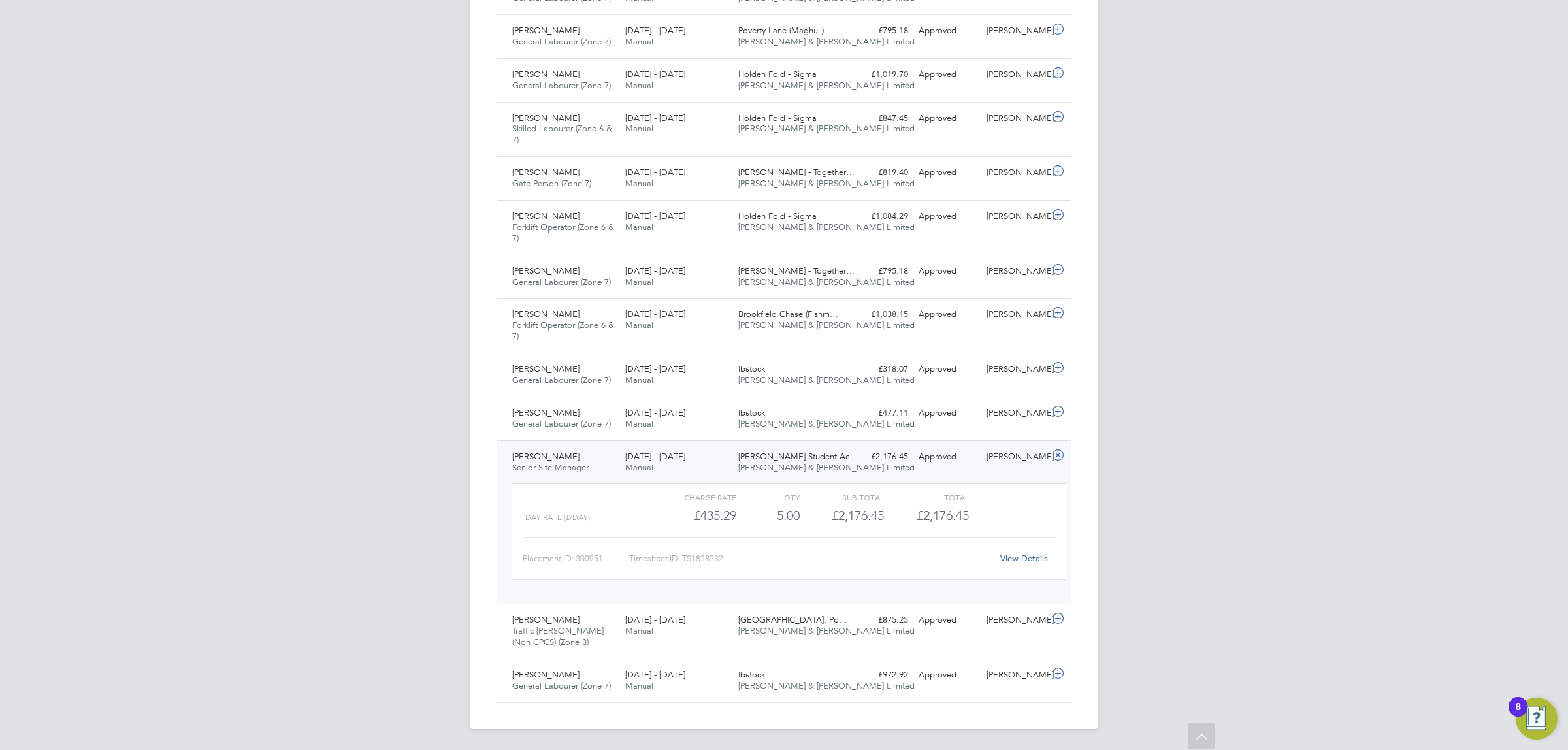
click at [565, 471] on span "Senior Site Manager" at bounding box center [550, 467] width 77 height 11
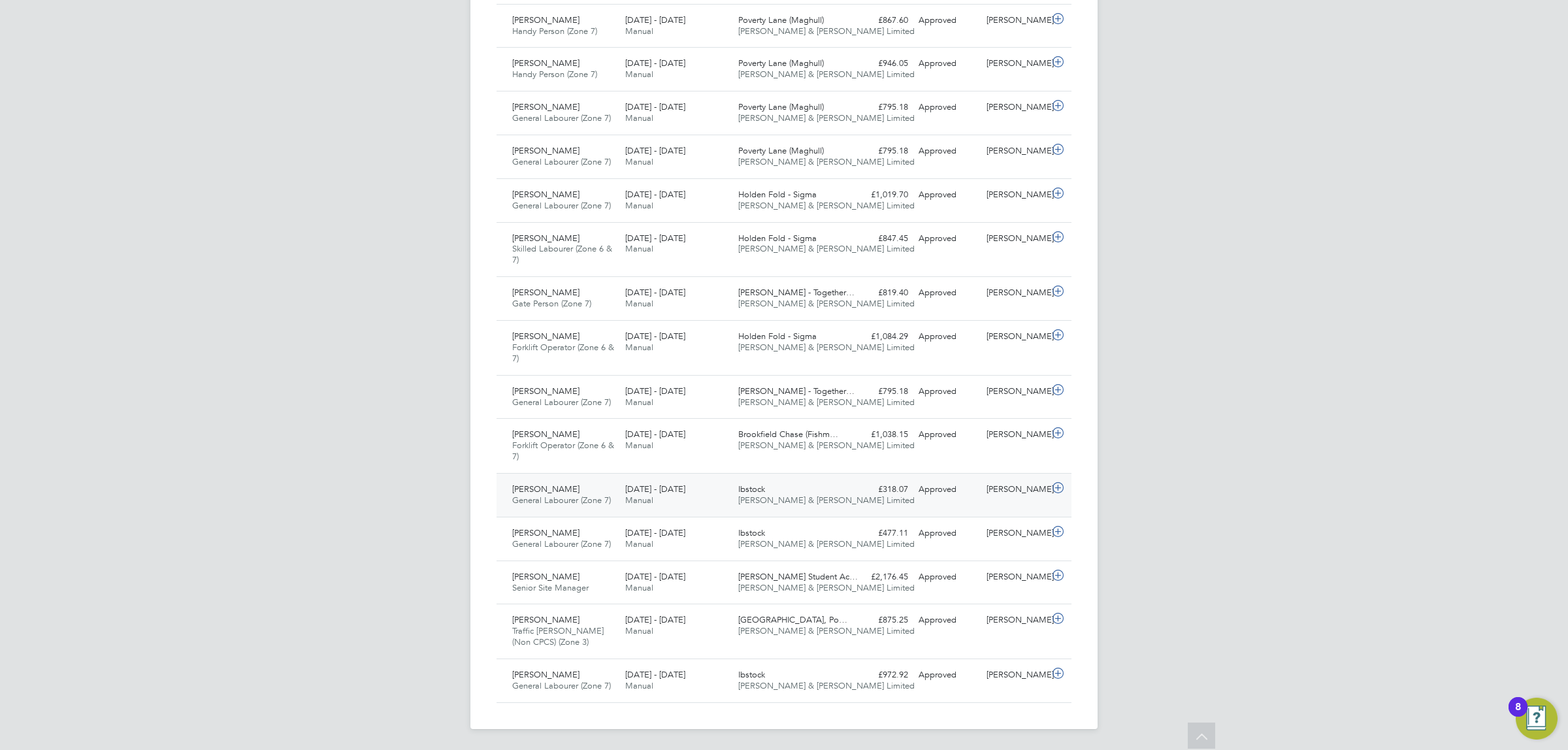
scroll to position [2010, 0]
click at [616, 623] on div "James Knight Traffic Marshall (Non CPCS) (Zone 3) 22 - 28 Sep 2025" at bounding box center [563, 632] width 113 height 44
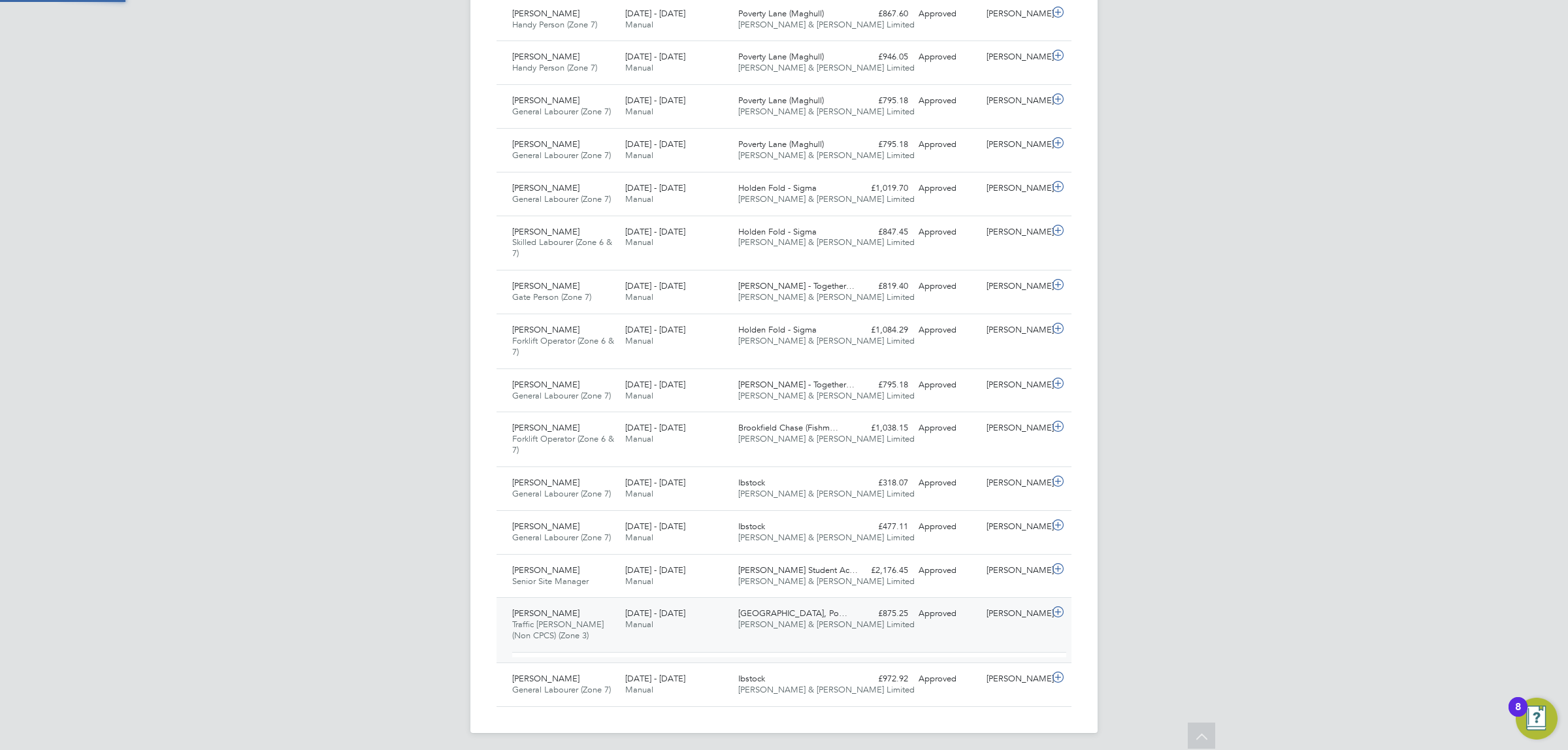
scroll to position [22, 128]
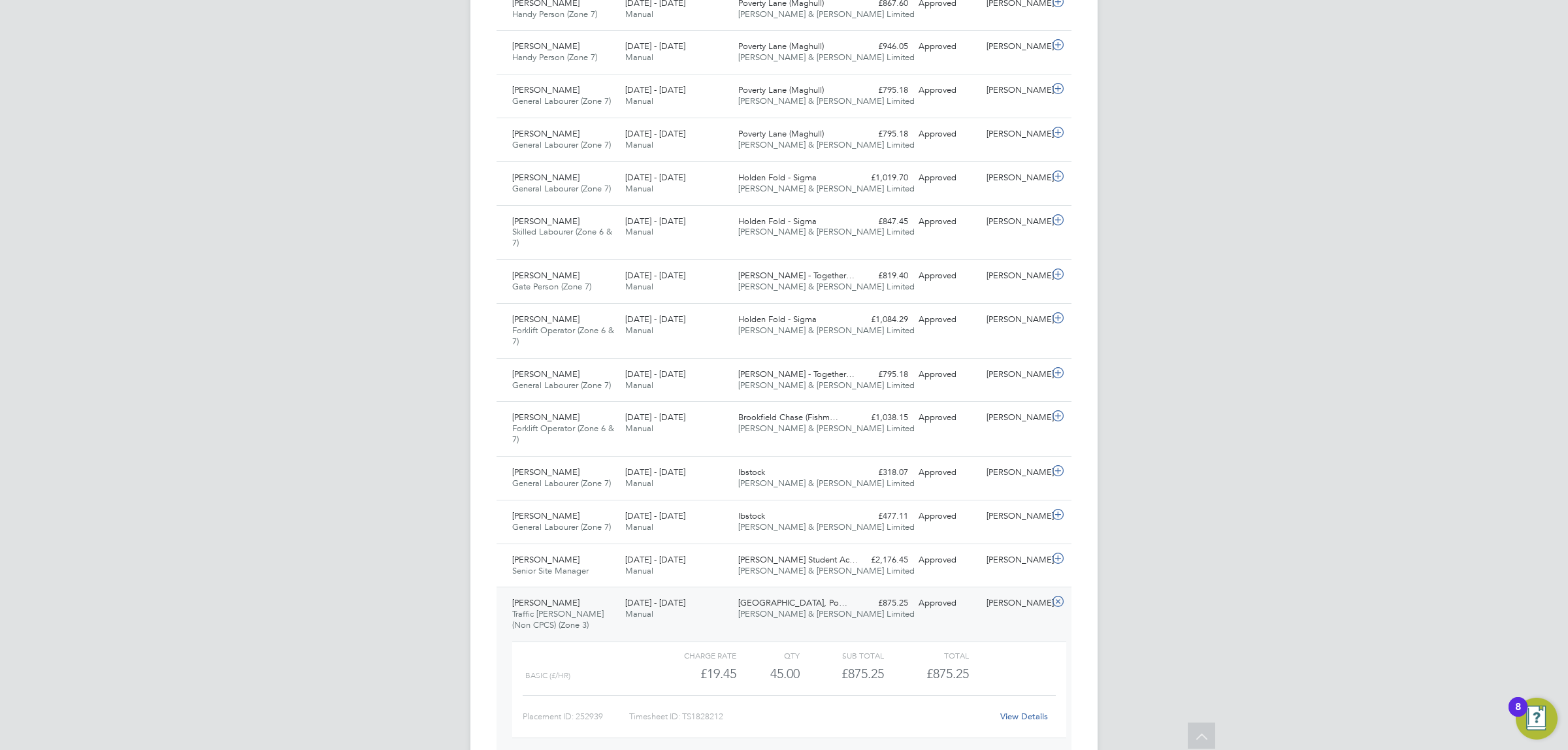
click at [554, 630] on span "Traffic Marshall (Non CPCS) (Zone 3)" at bounding box center [557, 619] width 91 height 22
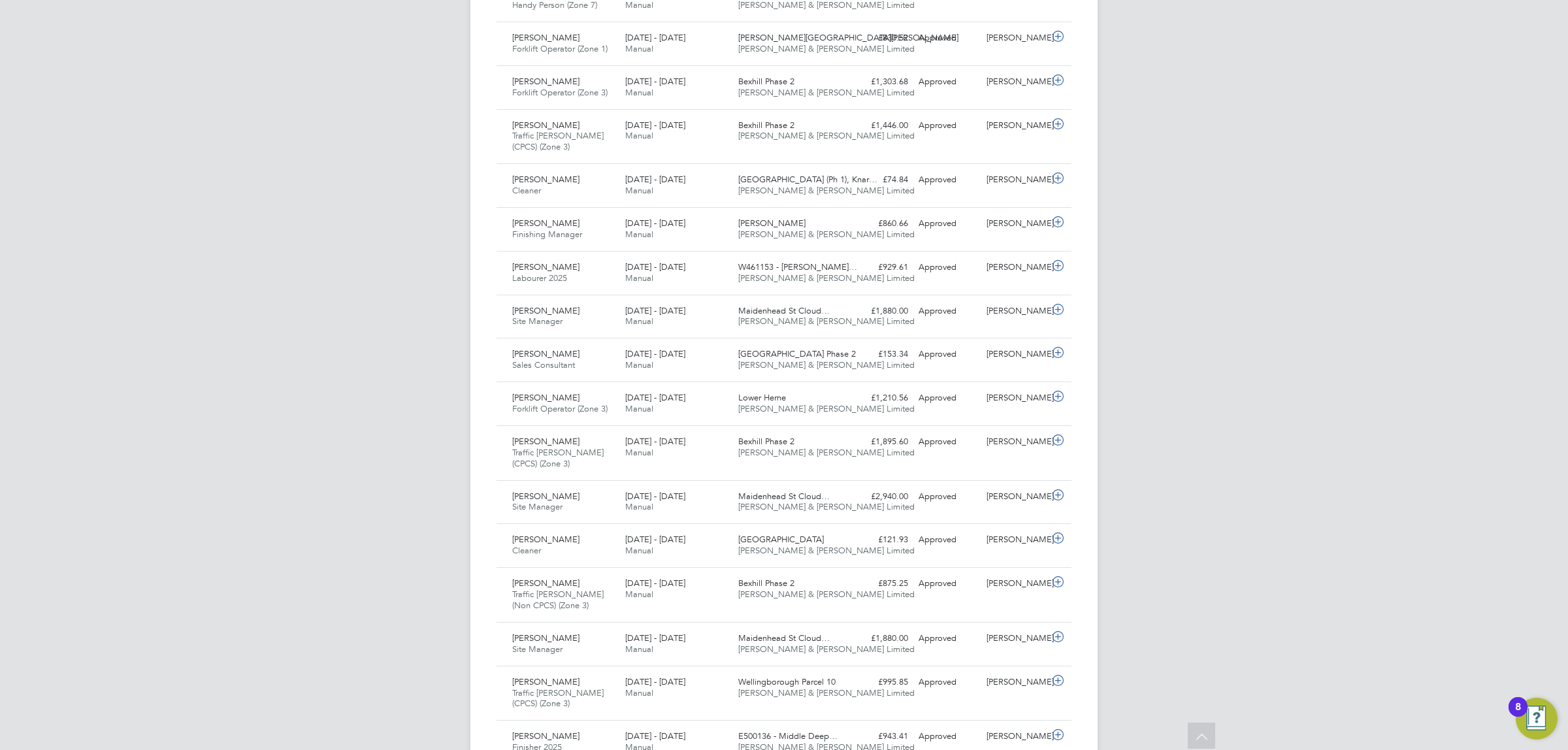
scroll to position [540, 0]
